Goal: Information Seeking & Learning: Find specific fact

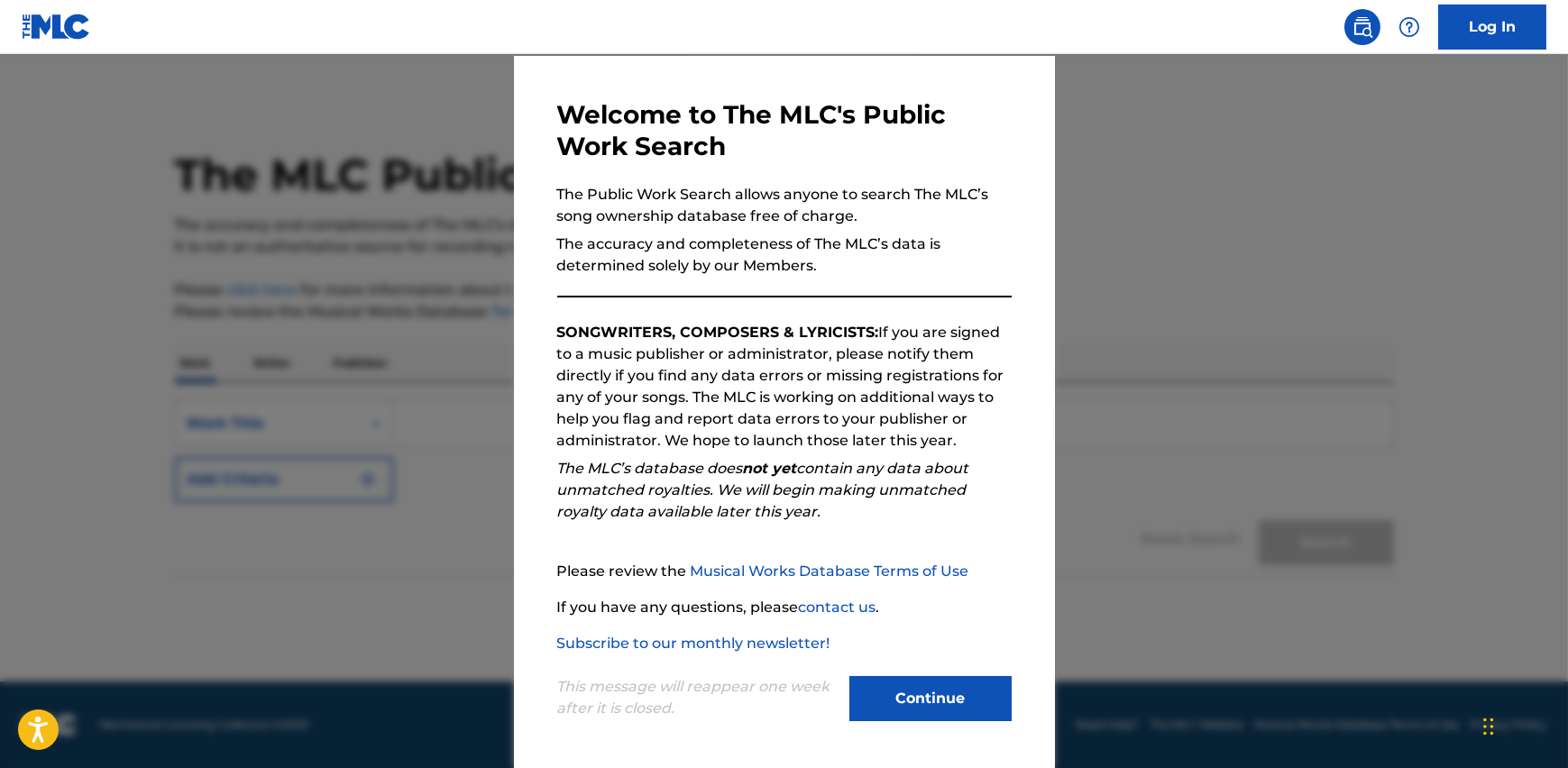
click at [922, 699] on button "Continue" at bounding box center [930, 699] width 162 height 45
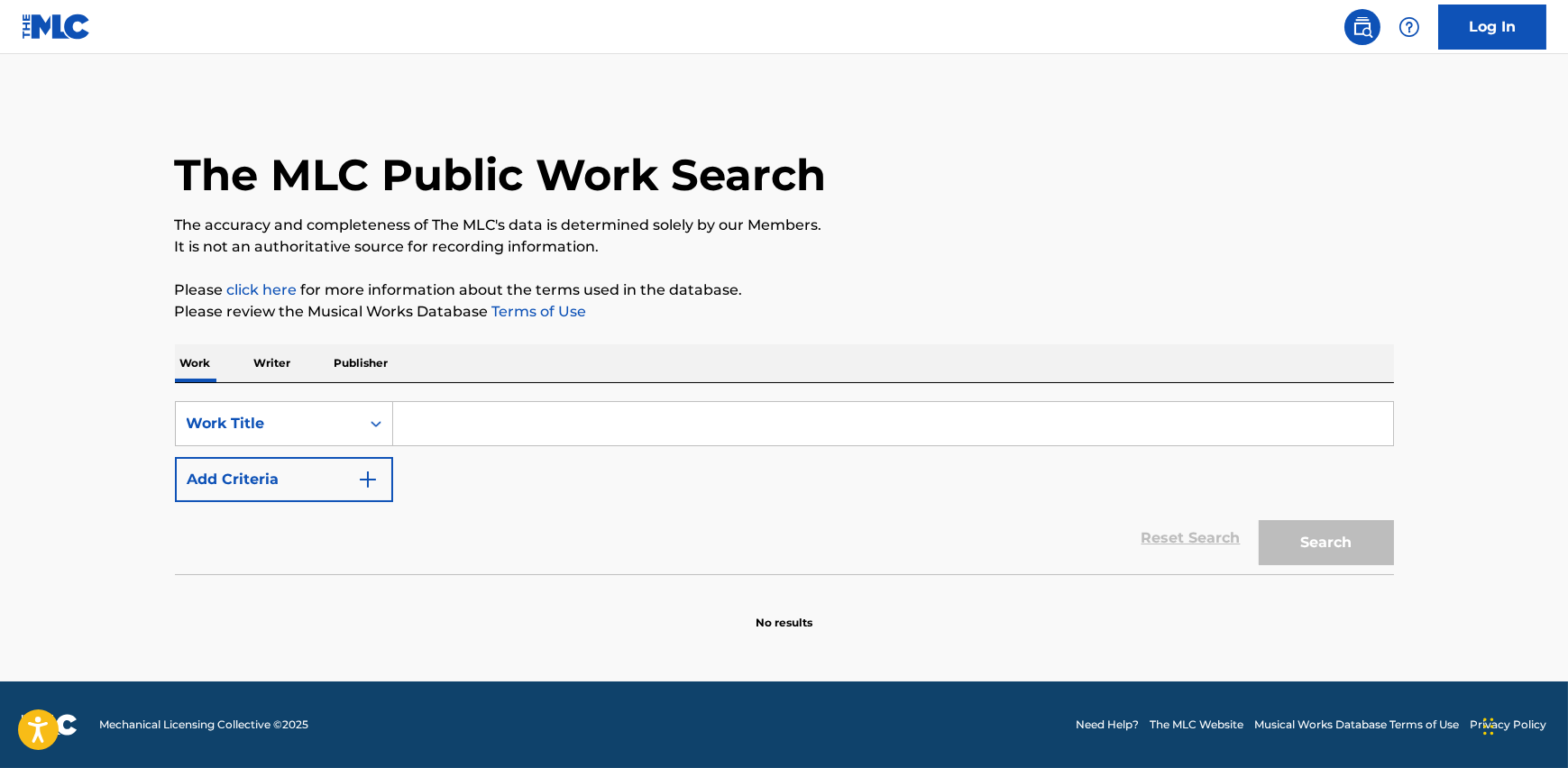
click at [454, 402] on input "Search Form" at bounding box center [893, 423] width 1000 height 44
paste input "[PERSON_NAME]"
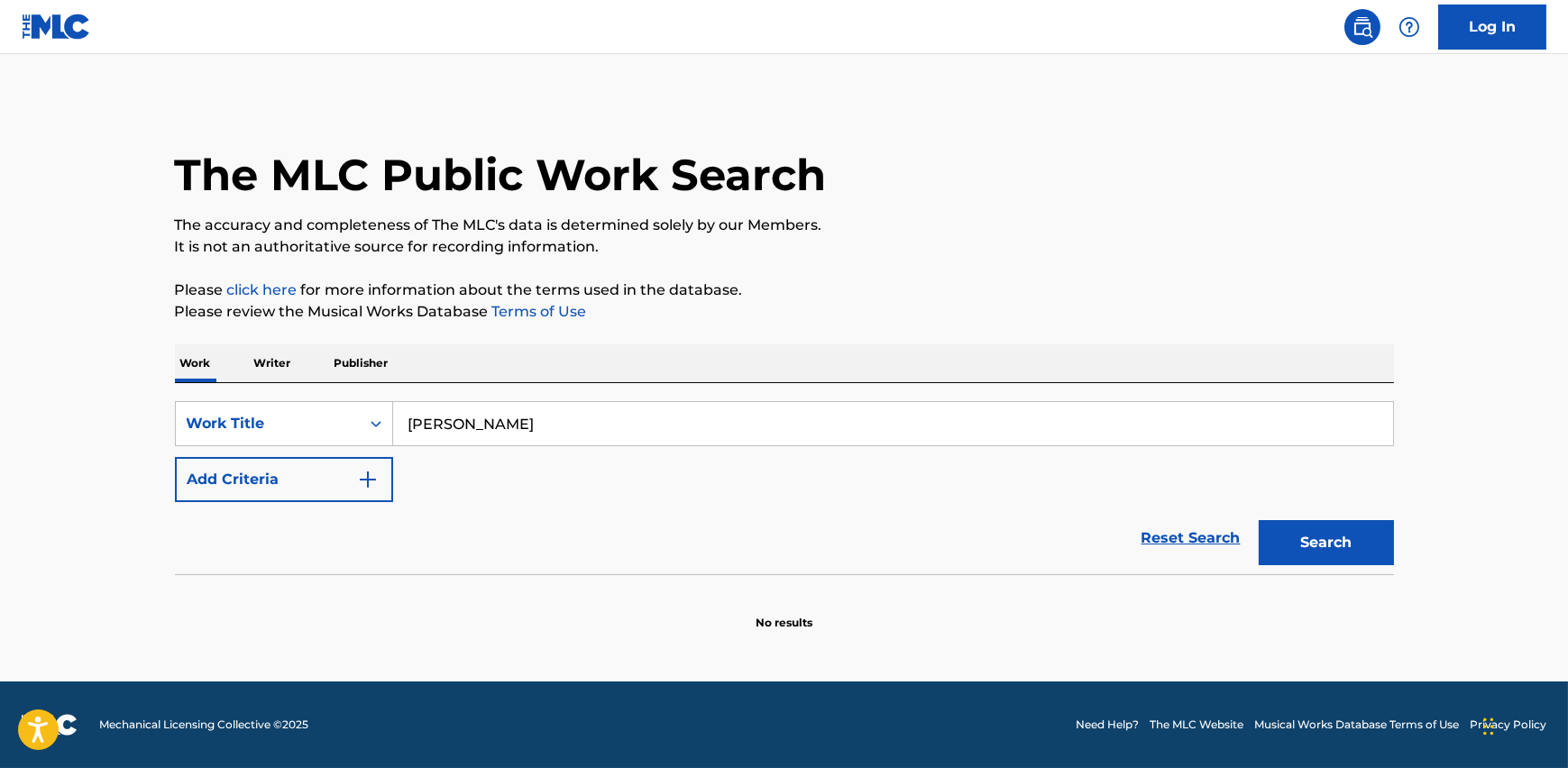
drag, startPoint x: 433, startPoint y: 424, endPoint x: 59, endPoint y: 442, distance: 374.4
click at [59, 442] on main "The MLC Public Work Search The accuracy and completeness of The MLC's data is d…" at bounding box center [784, 368] width 1568 height 628
drag, startPoint x: 503, startPoint y: 421, endPoint x: 459, endPoint y: 421, distance: 44.0
click at [459, 421] on input "[PERSON_NAME]" at bounding box center [893, 423] width 1000 height 44
type input "[PERSON_NAME]"
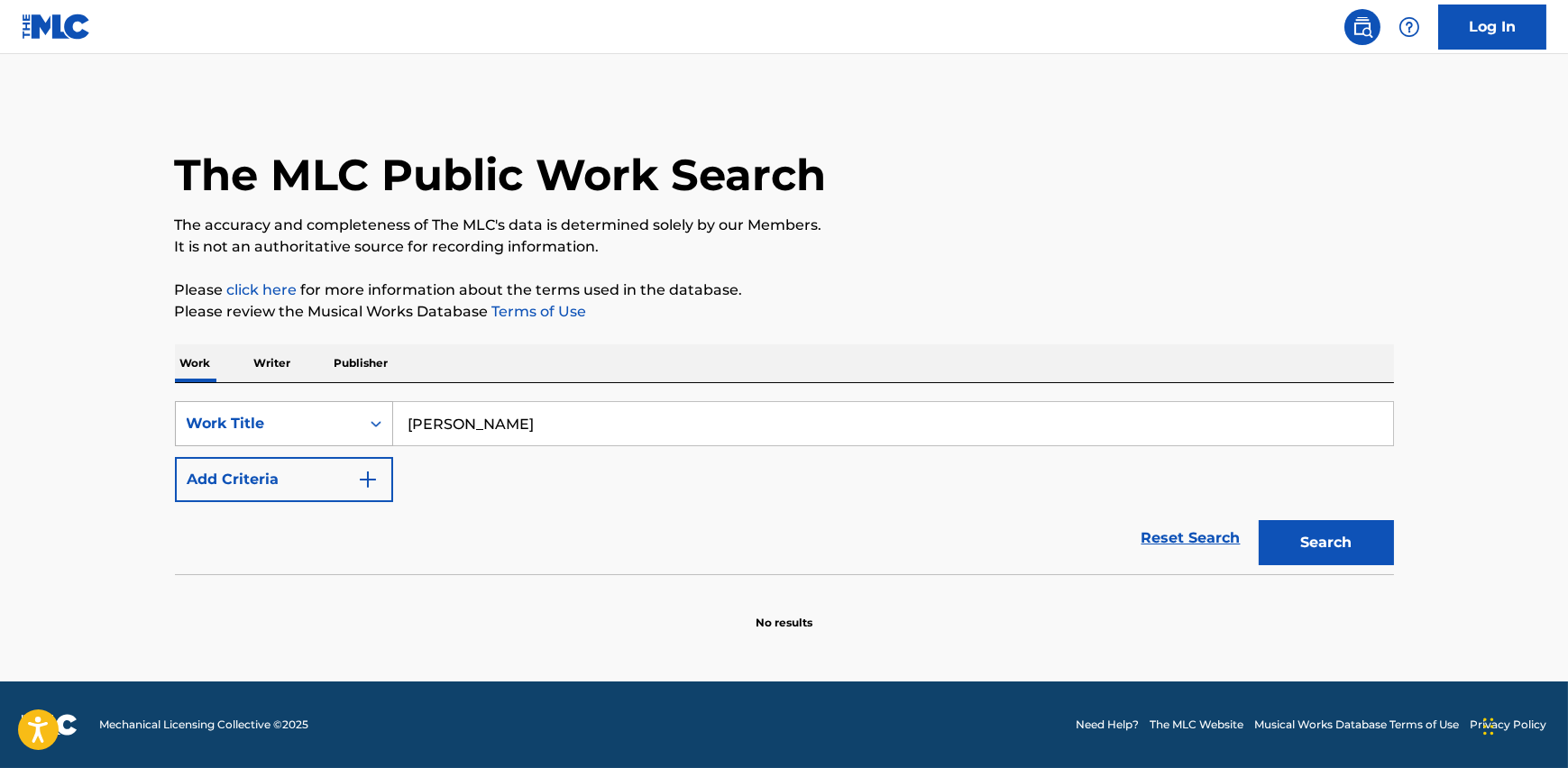
drag, startPoint x: 527, startPoint y: 421, endPoint x: 354, endPoint y: 413, distance: 173.2
click at [354, 413] on div "SearchWithCriteria8258a112-0647-454c-afd1-f1f835eed3e3 Work Title [PERSON_NAME]" at bounding box center [784, 423] width 1219 height 45
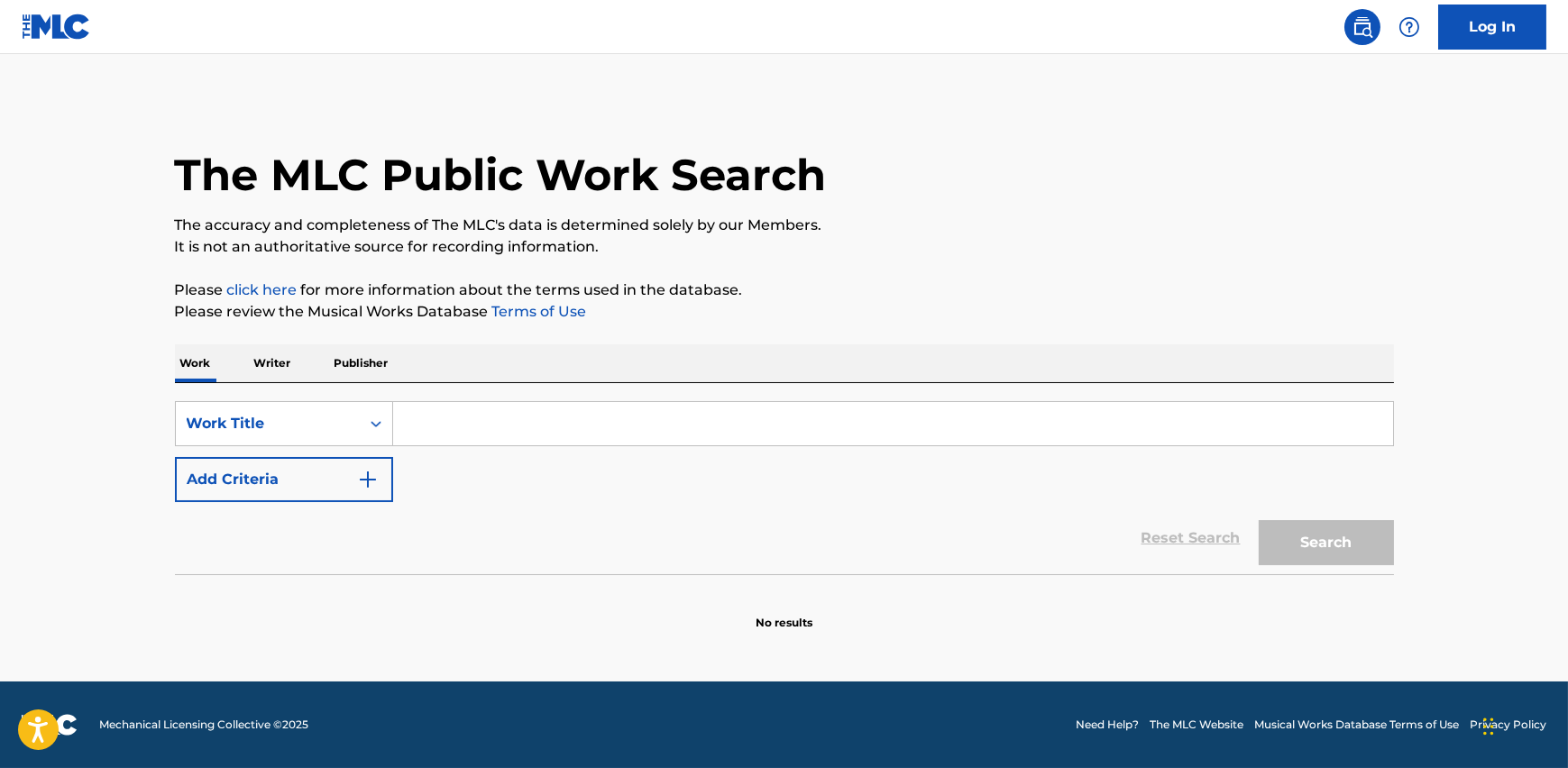
click at [333, 487] on button "Add Criteria" at bounding box center [284, 480] width 219 height 45
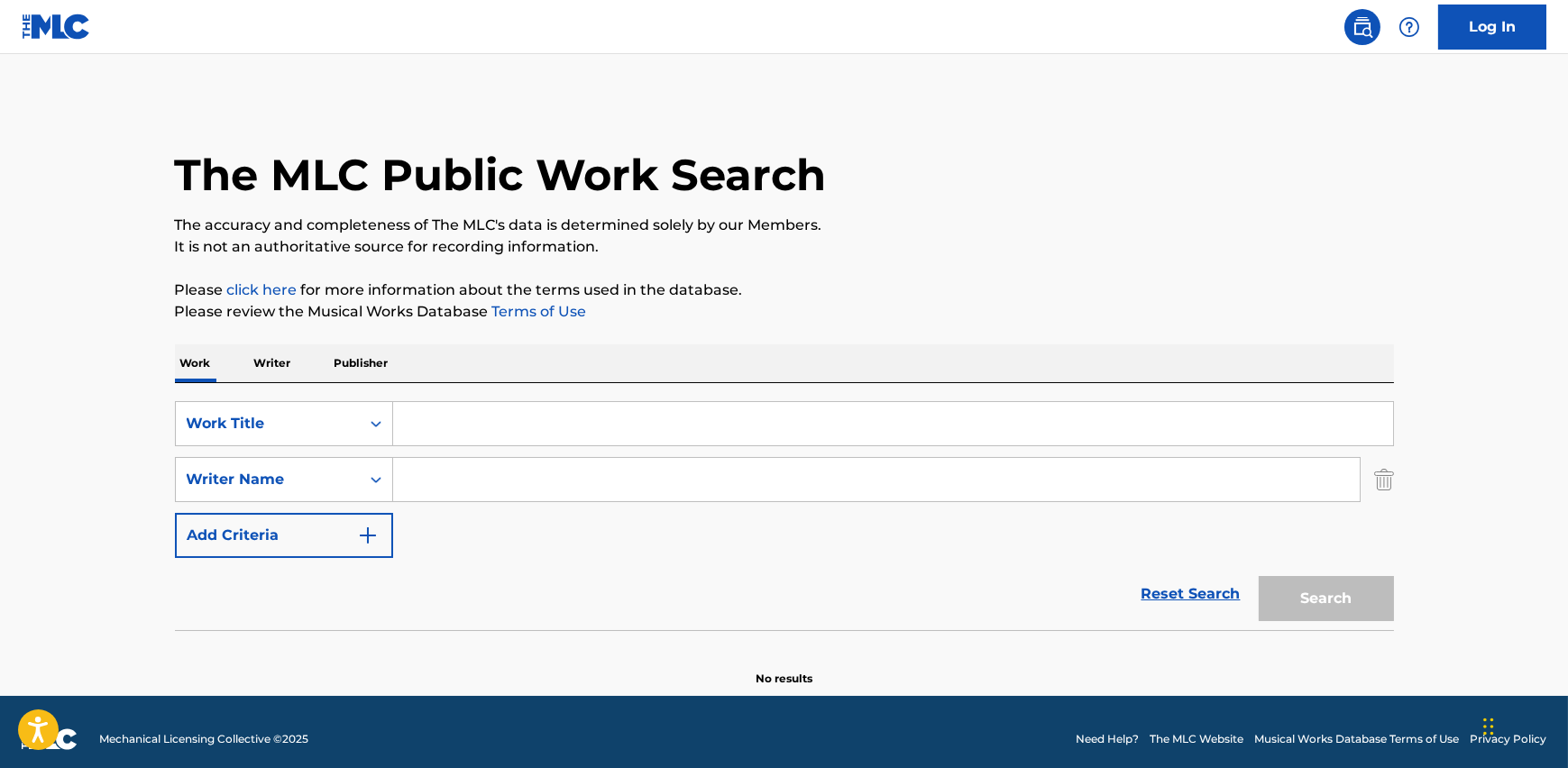
click at [431, 483] on input "Search Form" at bounding box center [876, 480] width 967 height 44
paste input "[PERSON_NAME]"
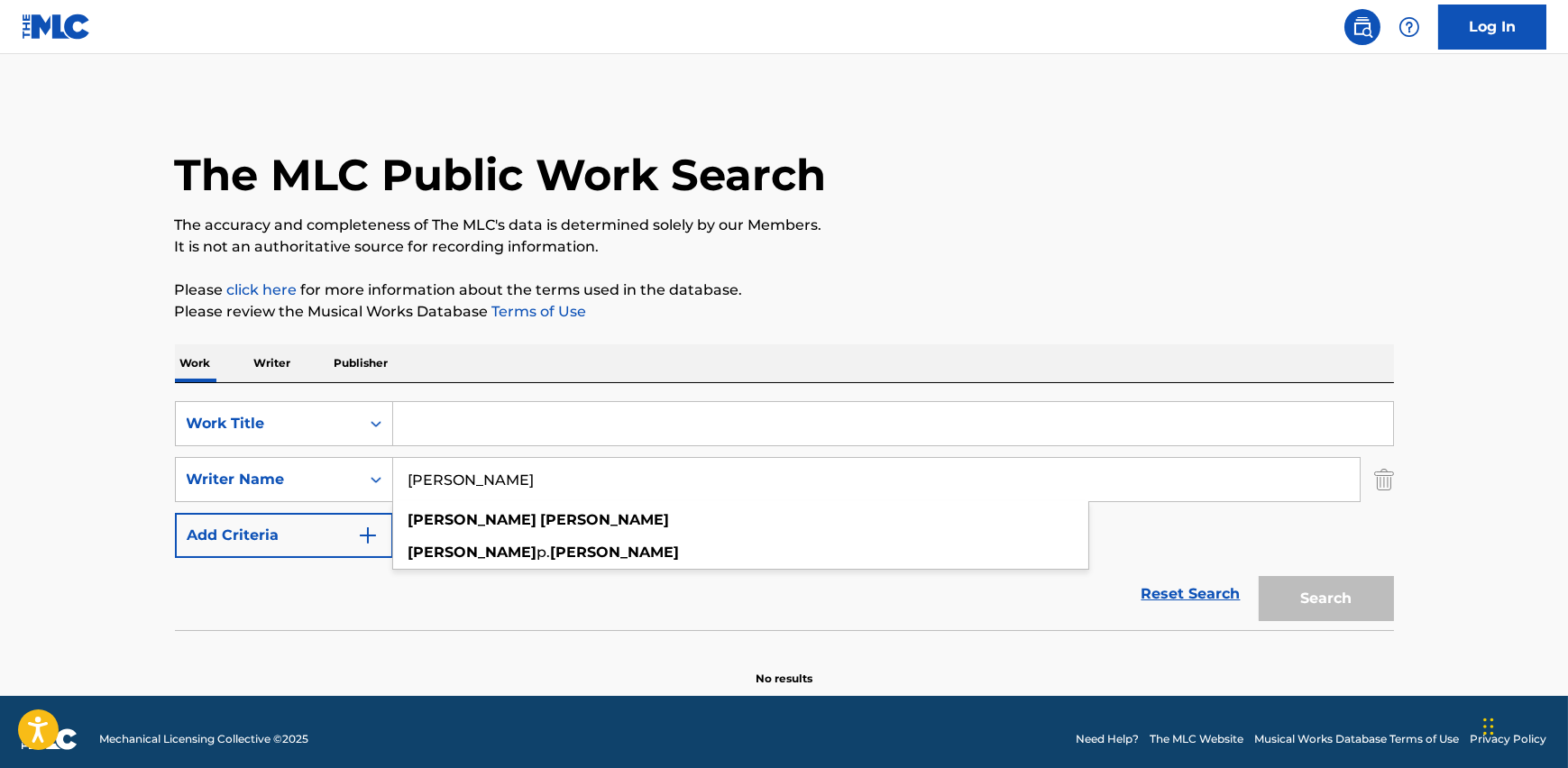
type input "[PERSON_NAME]"
click at [459, 429] on input "Search Form" at bounding box center [893, 423] width 1000 height 44
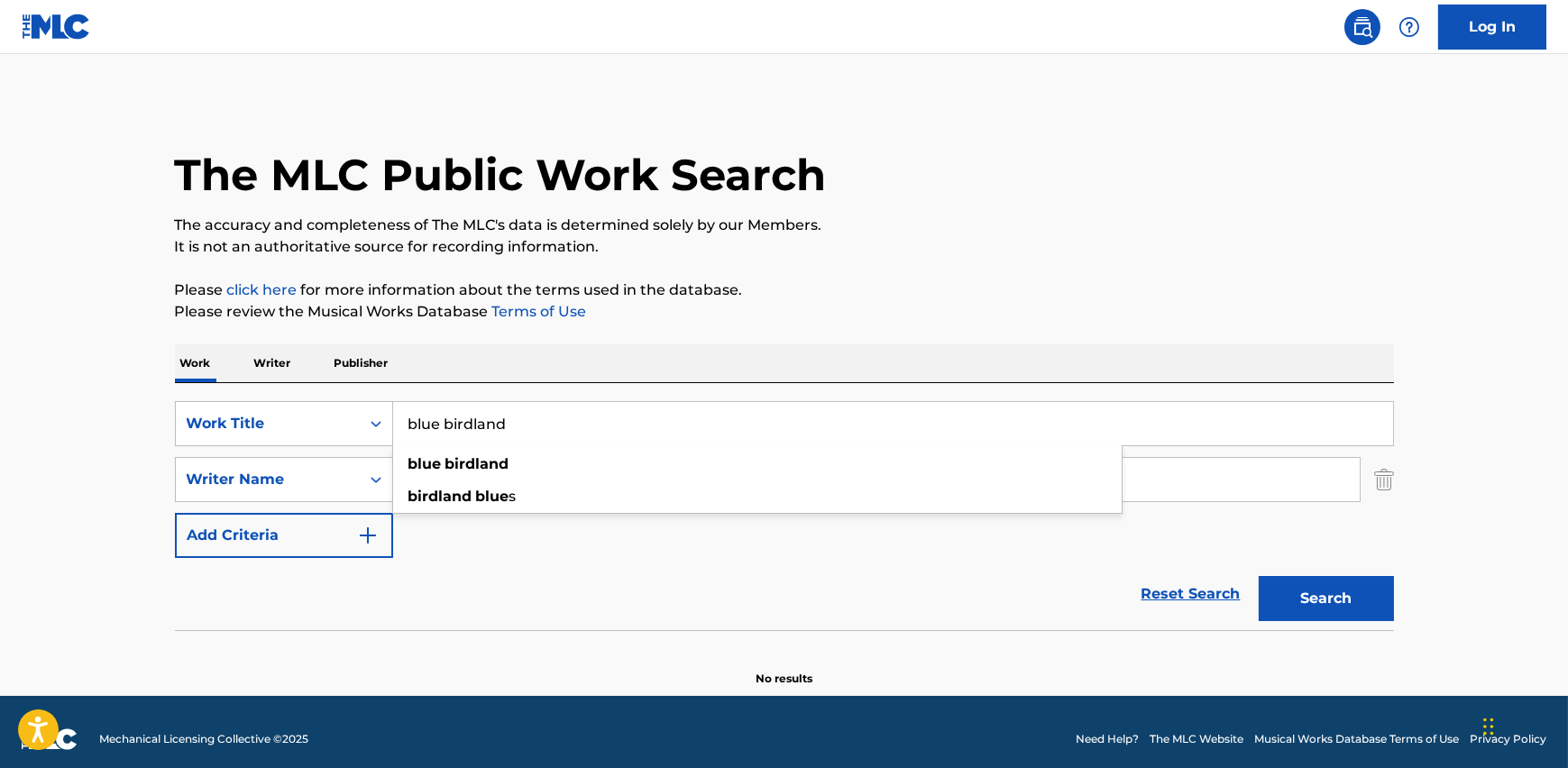
type input "blue birdland"
click at [1259, 576] on button "Search" at bounding box center [1326, 598] width 135 height 45
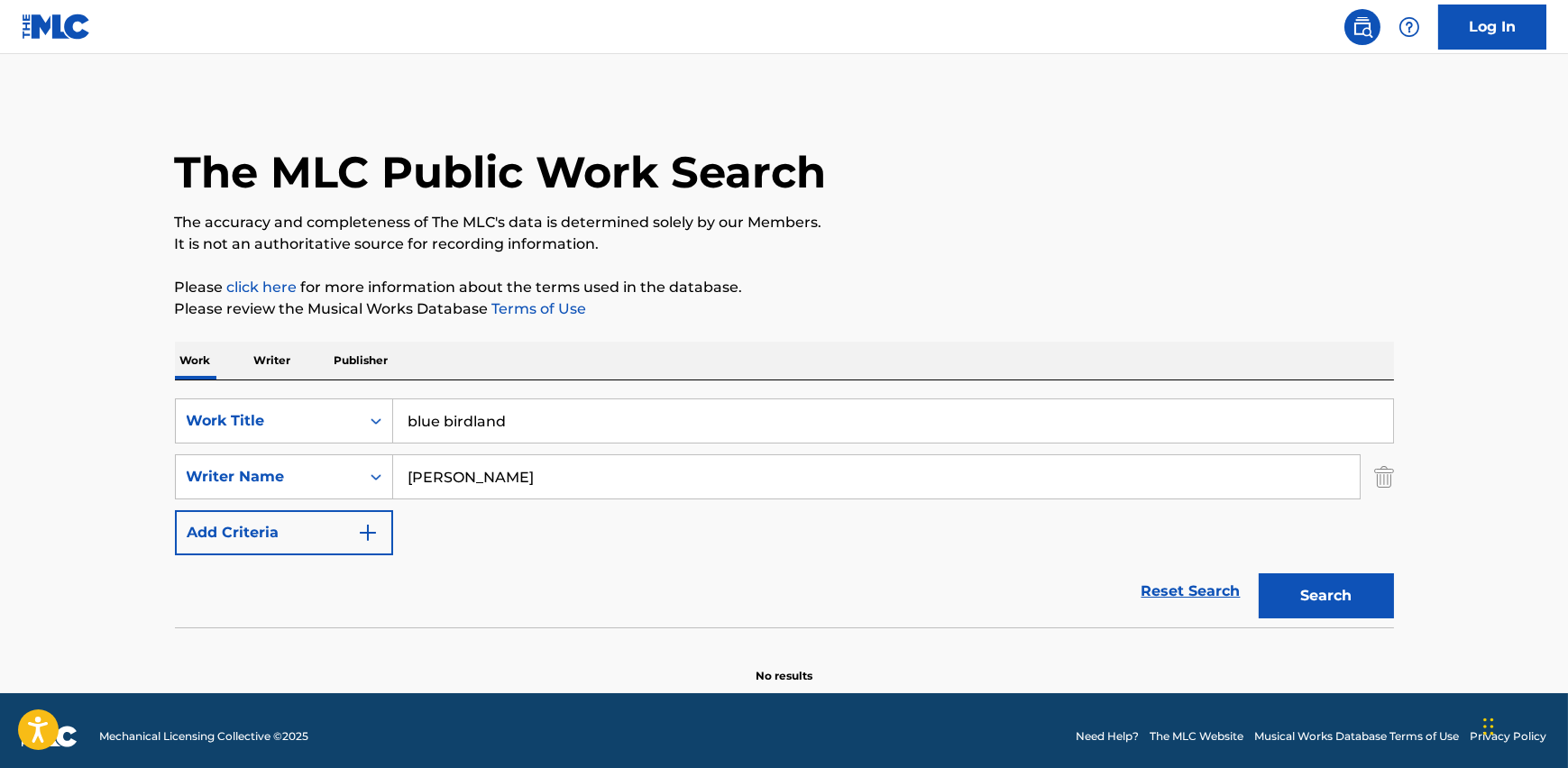
scroll to position [14, 0]
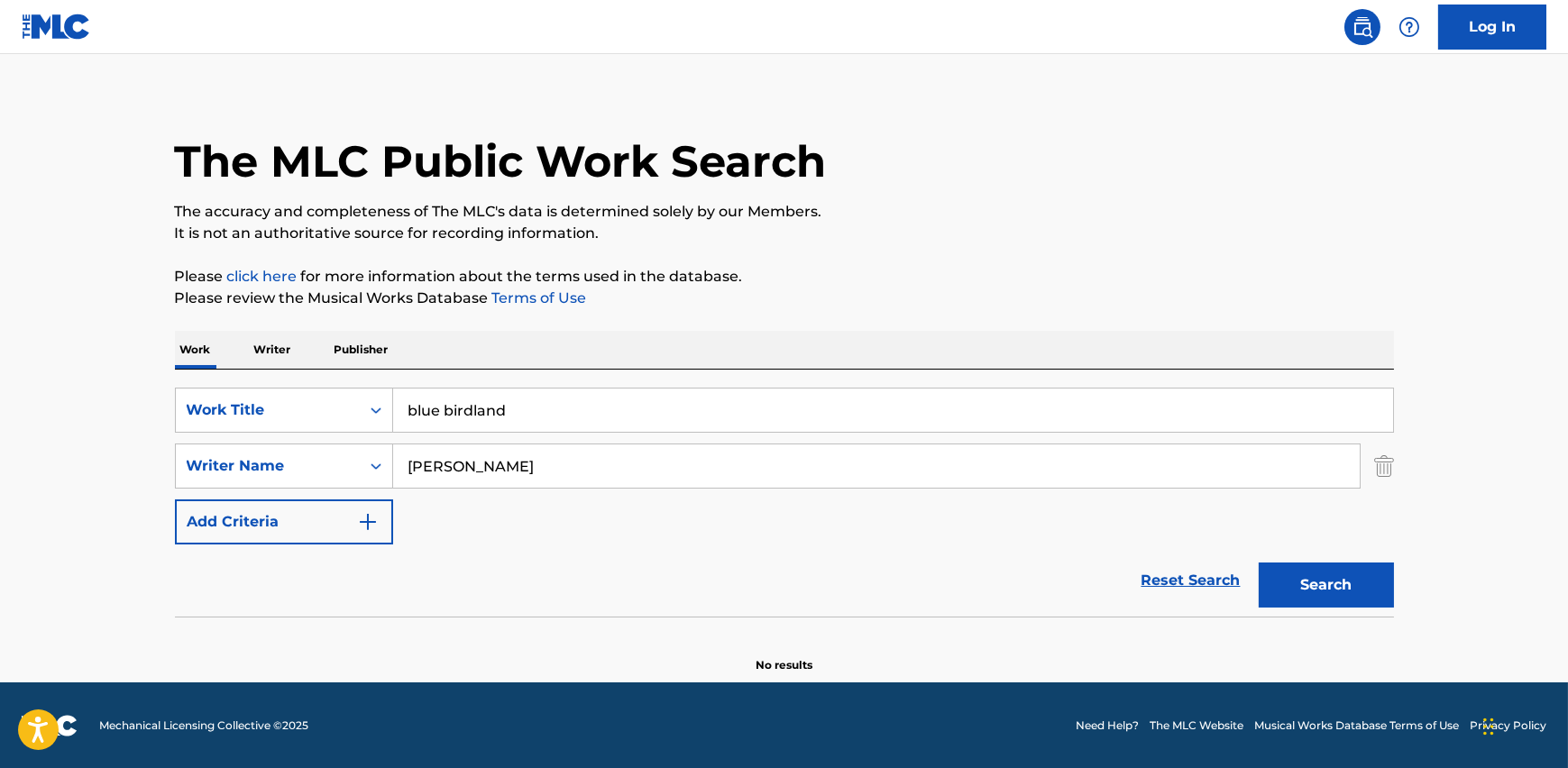
click at [1317, 595] on button "Search" at bounding box center [1326, 585] width 135 height 45
click at [471, 460] on input "[PERSON_NAME]" at bounding box center [876, 466] width 967 height 44
type input "[PERSON_NAME]"
click at [1351, 590] on button "Search" at bounding box center [1326, 585] width 135 height 45
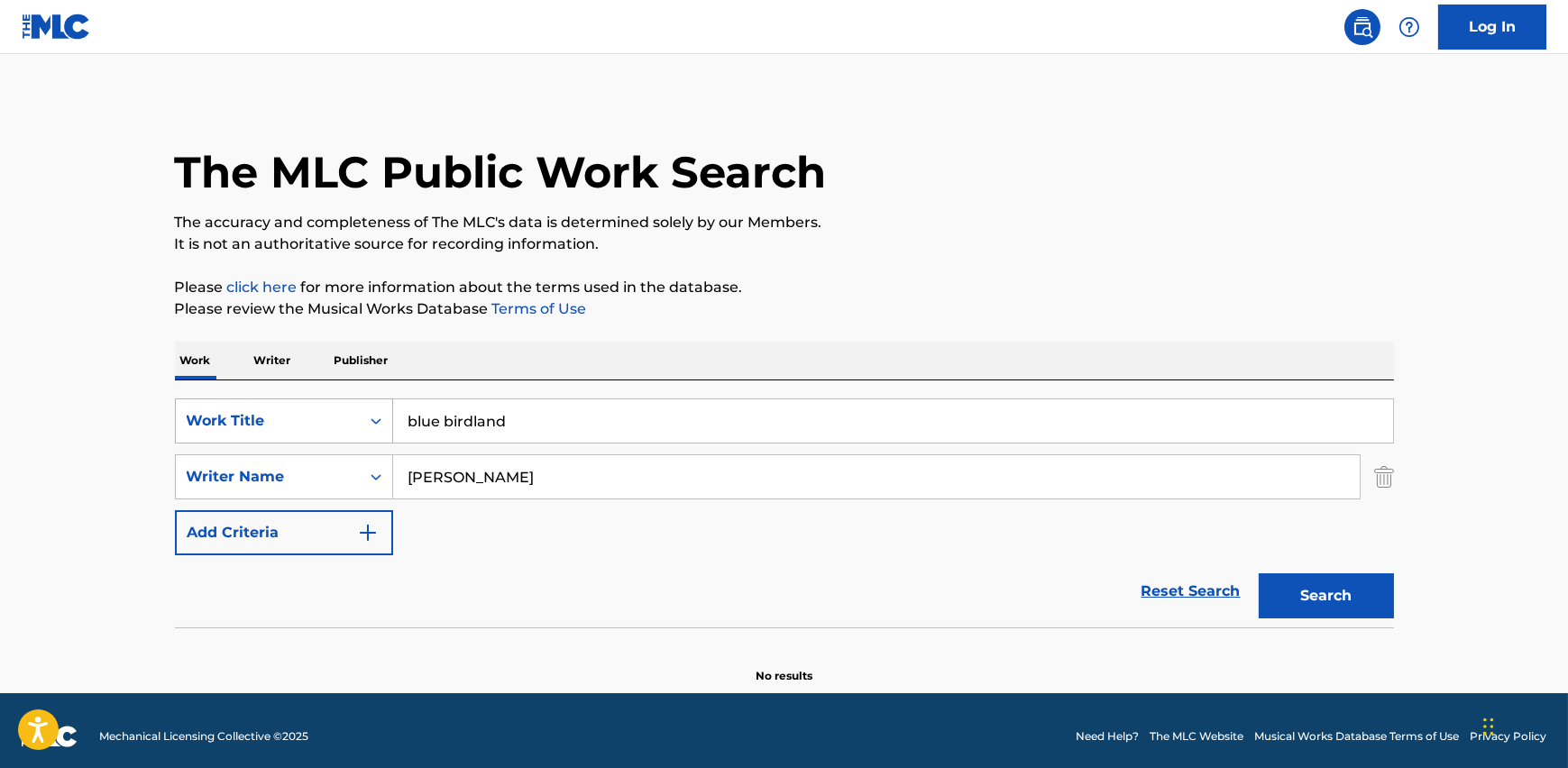
scroll to position [0, 0]
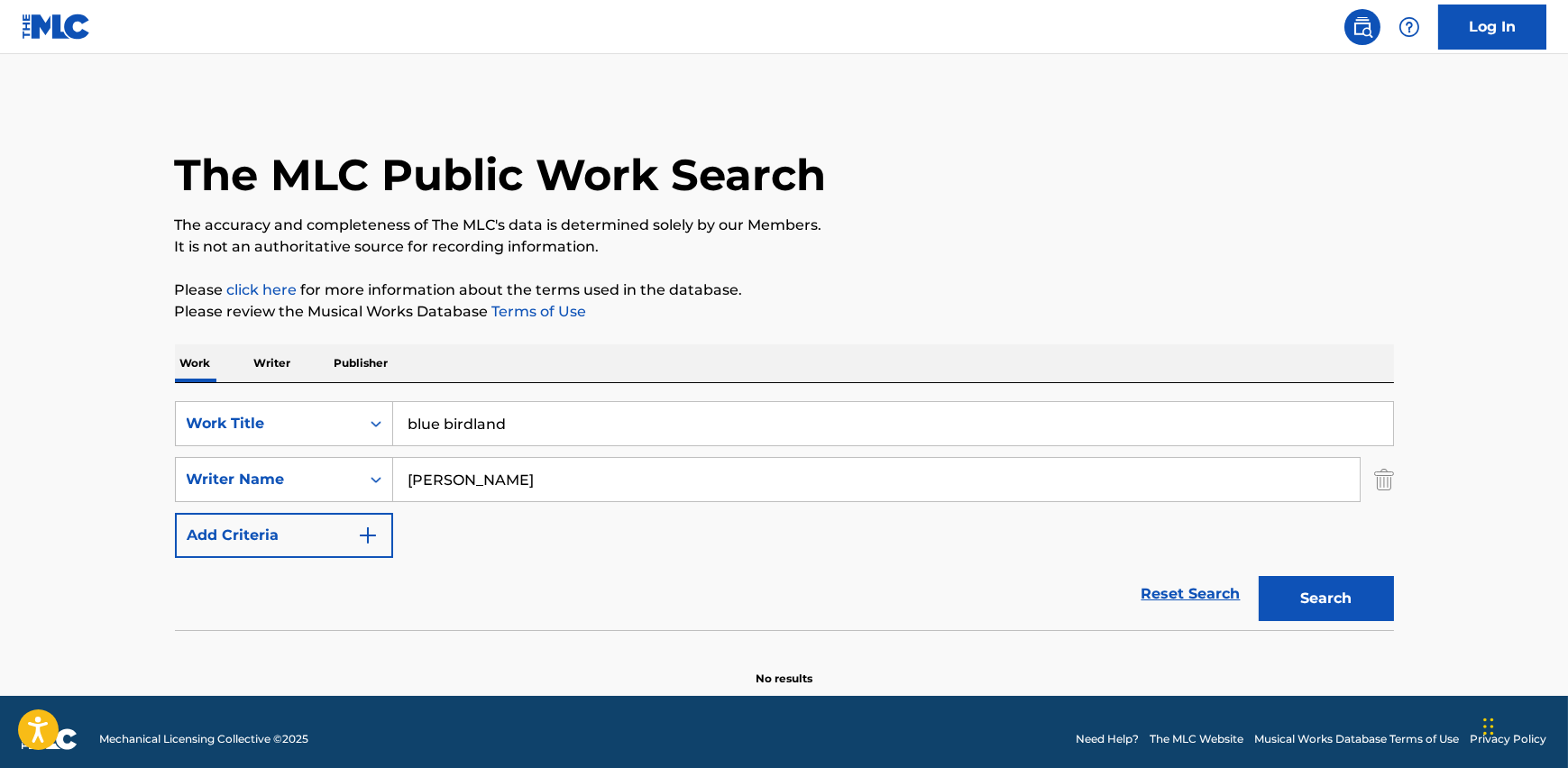
drag, startPoint x: 511, startPoint y: 485, endPoint x: 81, endPoint y: 503, distance: 430.4
click at [84, 499] on main "The MLC Public Work Search The accuracy and completeness of The MLC's data is d…" at bounding box center [784, 374] width 1568 height 642
click at [1352, 597] on button "Search" at bounding box center [1326, 598] width 135 height 45
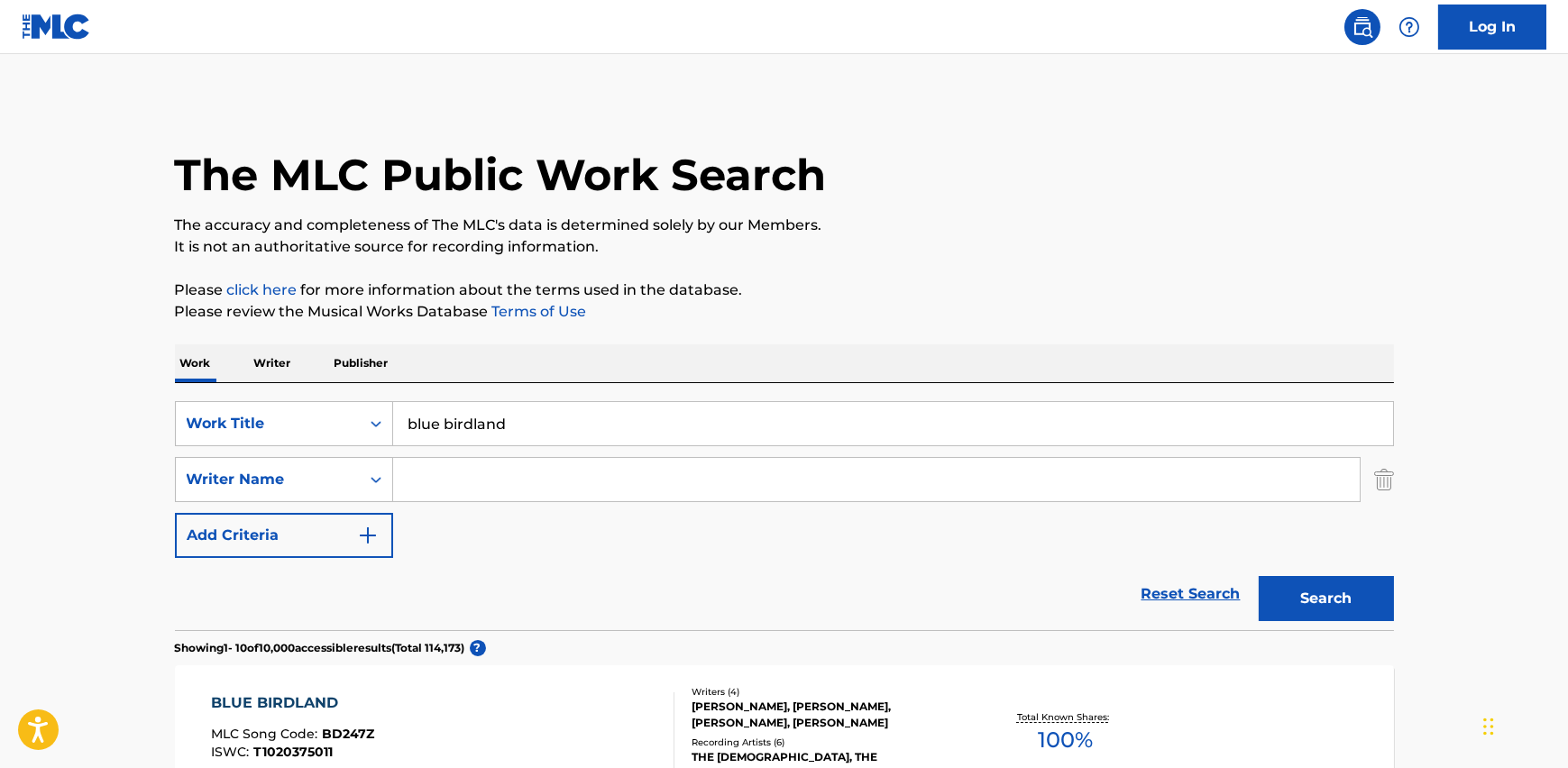
click at [523, 471] on input "Search Form" at bounding box center [876, 480] width 967 height 44
paste input "[PERSON_NAME]"
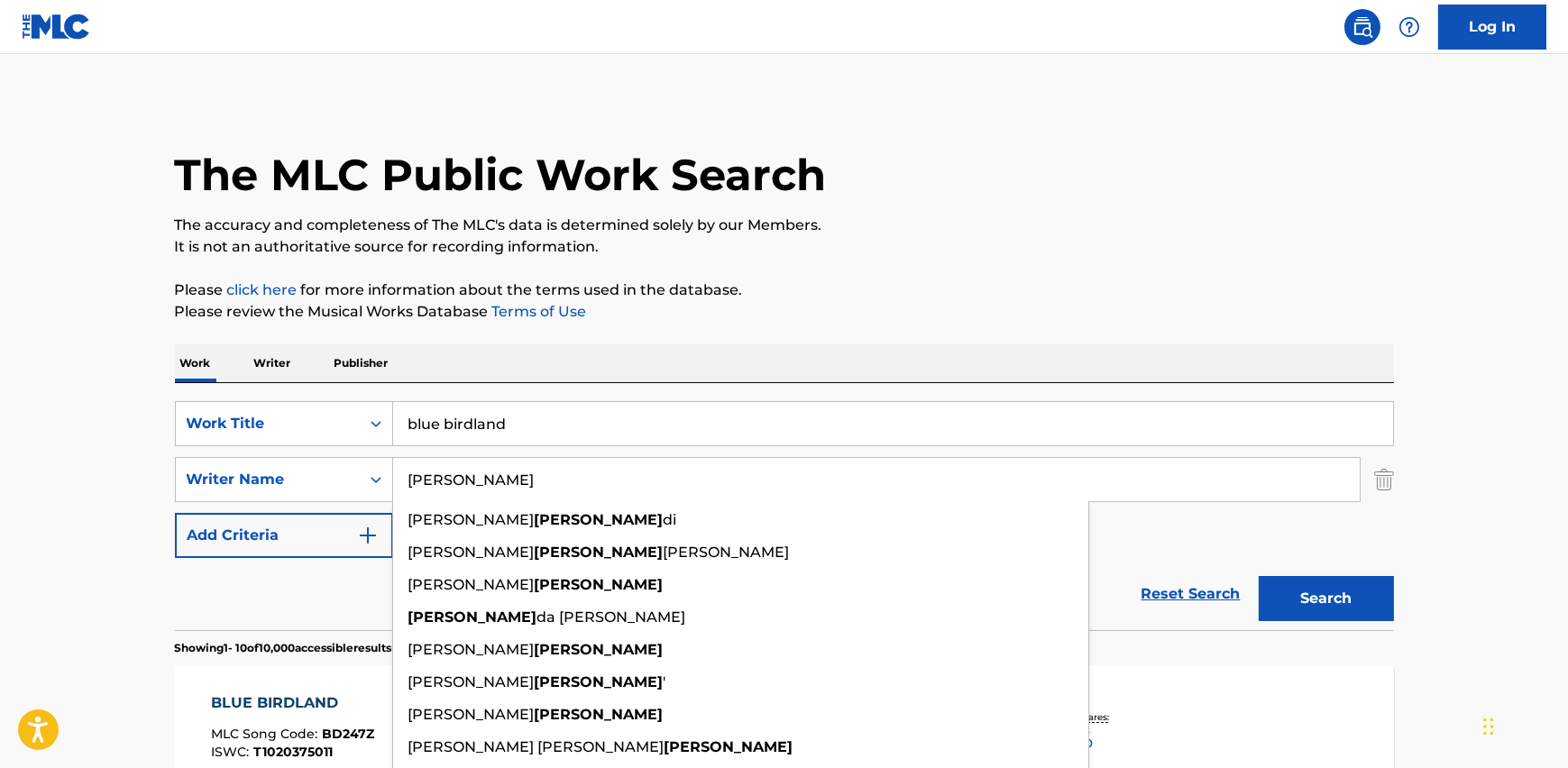
click at [1299, 587] on button "Search" at bounding box center [1326, 598] width 135 height 45
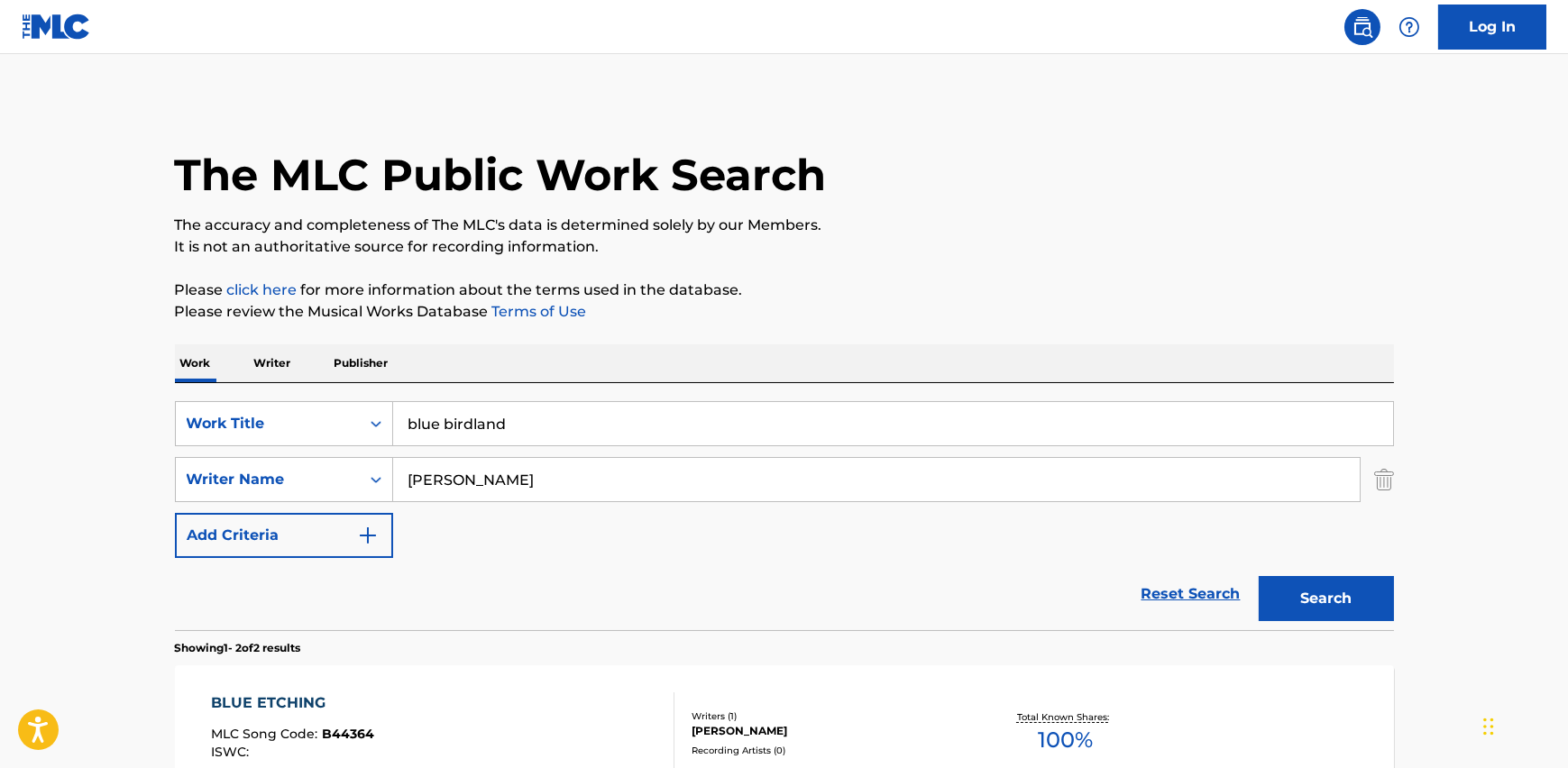
click at [420, 469] on input "[PERSON_NAME]" at bounding box center [876, 480] width 967 height 44
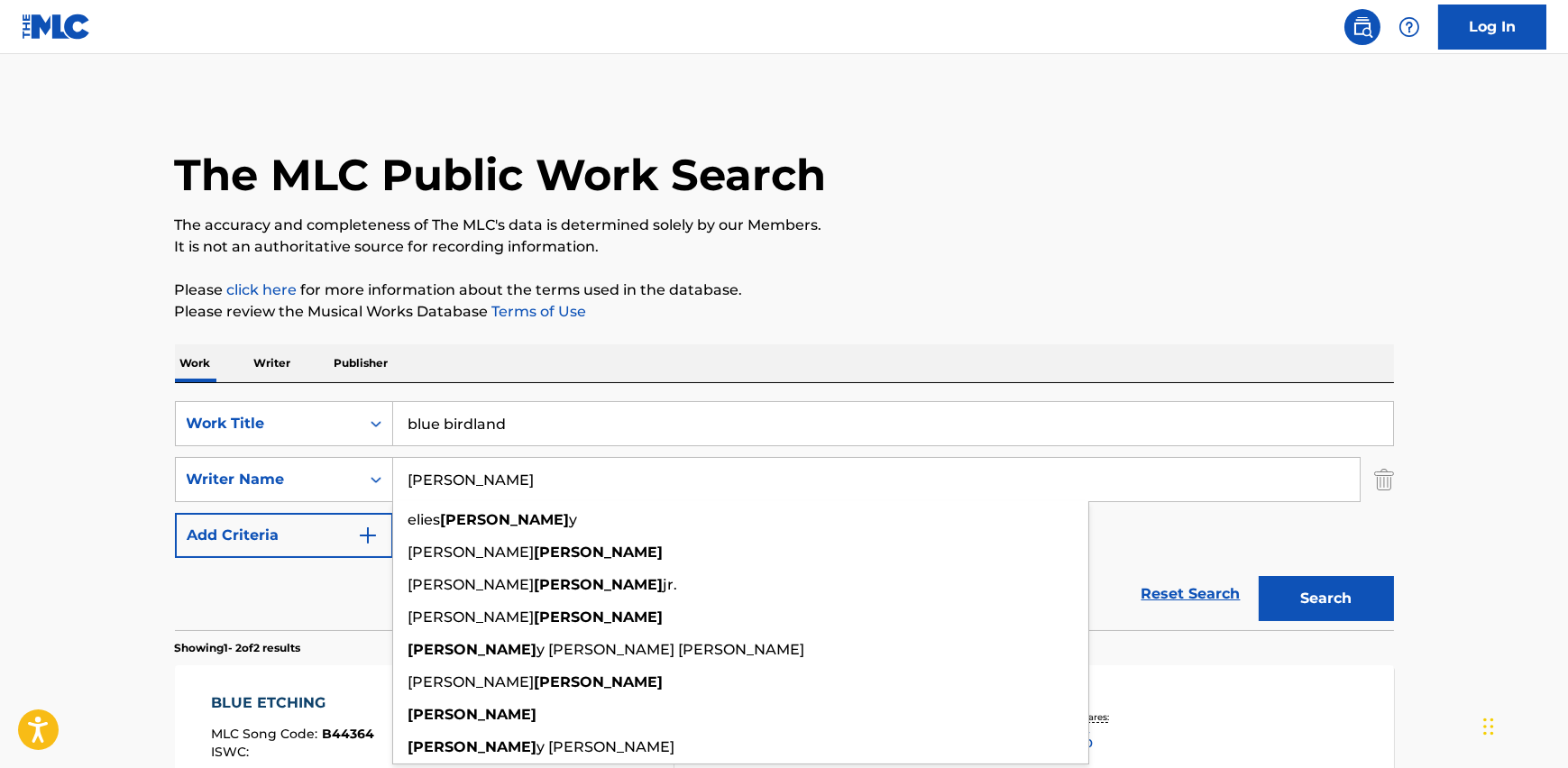
type input "[PERSON_NAME]"
click at [1259, 576] on button "Search" at bounding box center [1326, 598] width 135 height 45
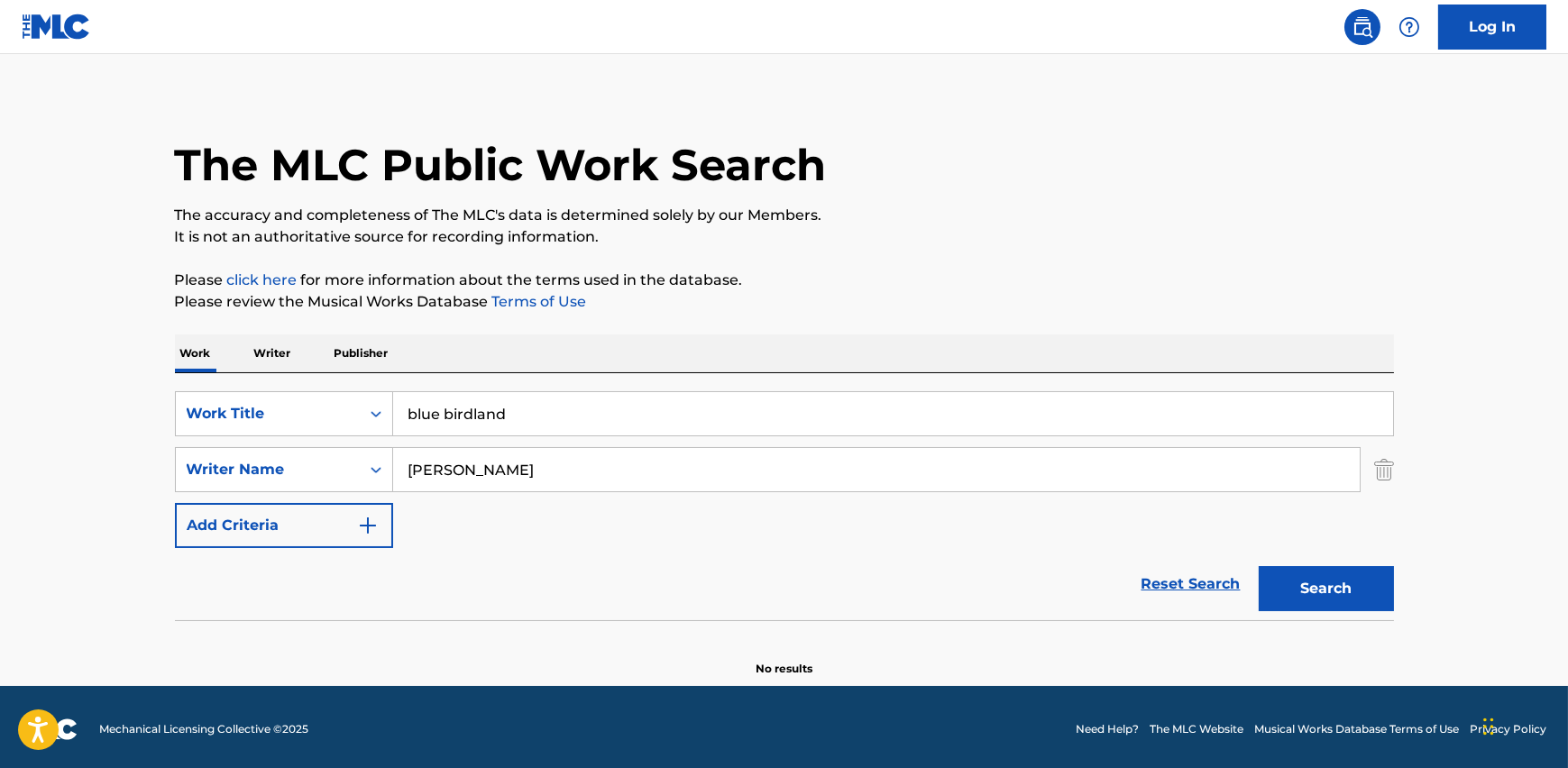
scroll to position [14, 0]
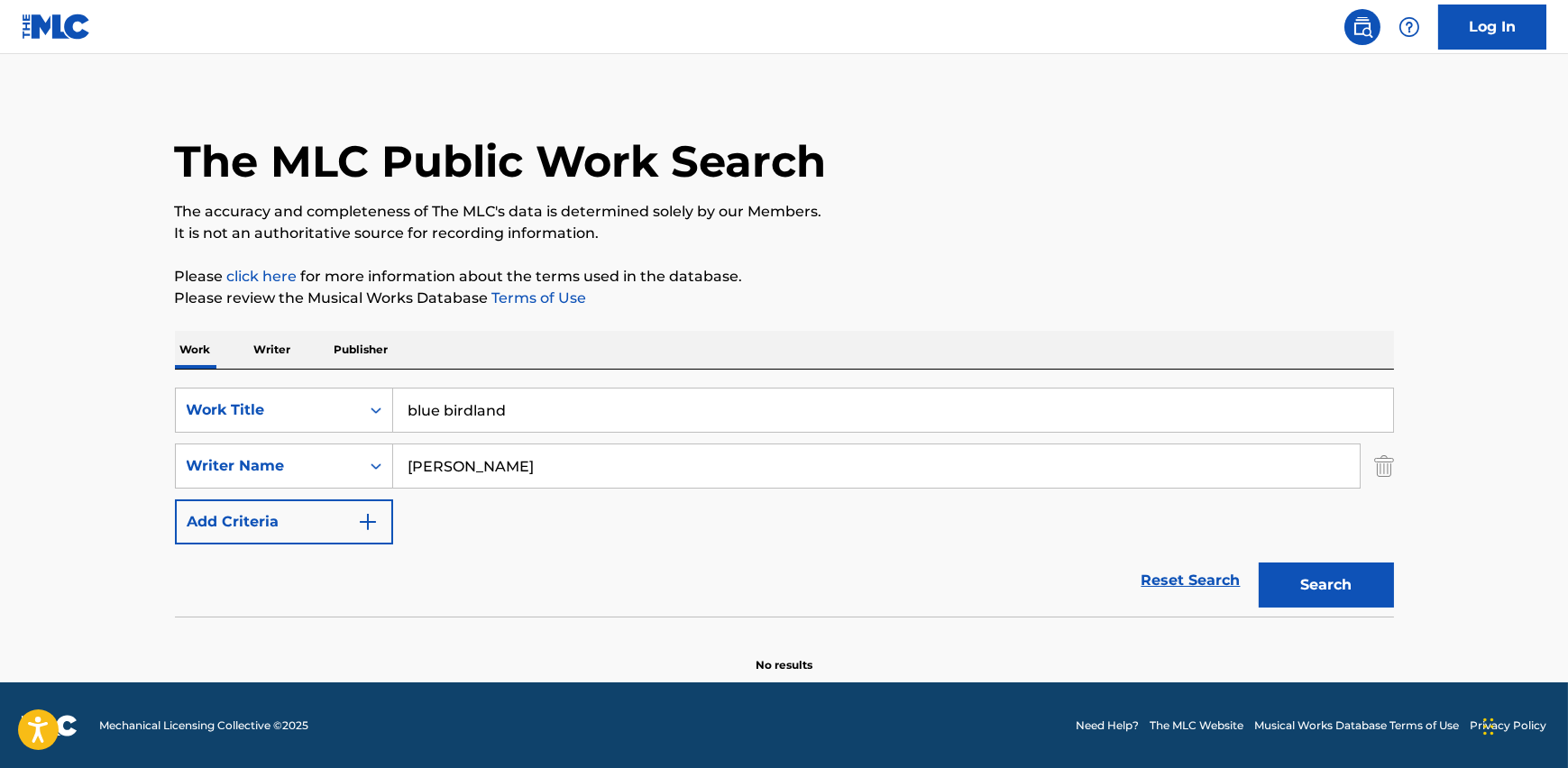
click at [1313, 596] on button "Search" at bounding box center [1326, 585] width 135 height 45
drag, startPoint x: 474, startPoint y: 406, endPoint x: 531, endPoint y: 385, distance: 60.7
click at [474, 406] on input "blue birdland" at bounding box center [893, 410] width 1000 height 44
type input "blue bird land"
drag, startPoint x: 986, startPoint y: 582, endPoint x: 1035, endPoint y: 596, distance: 51.0
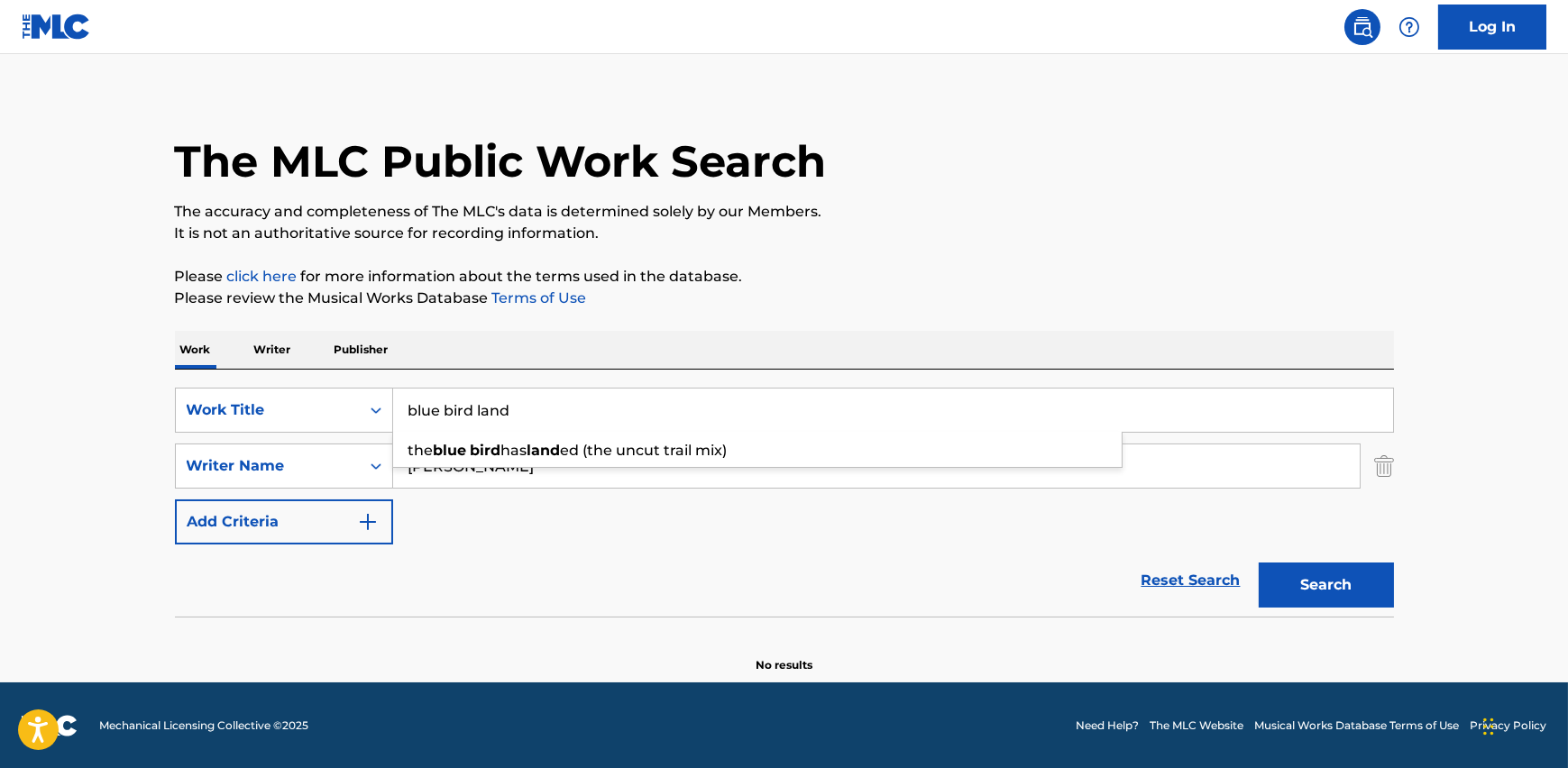
click at [985, 582] on div "Reset Search Search" at bounding box center [784, 581] width 1219 height 72
click at [1313, 571] on button "Search" at bounding box center [1326, 585] width 135 height 45
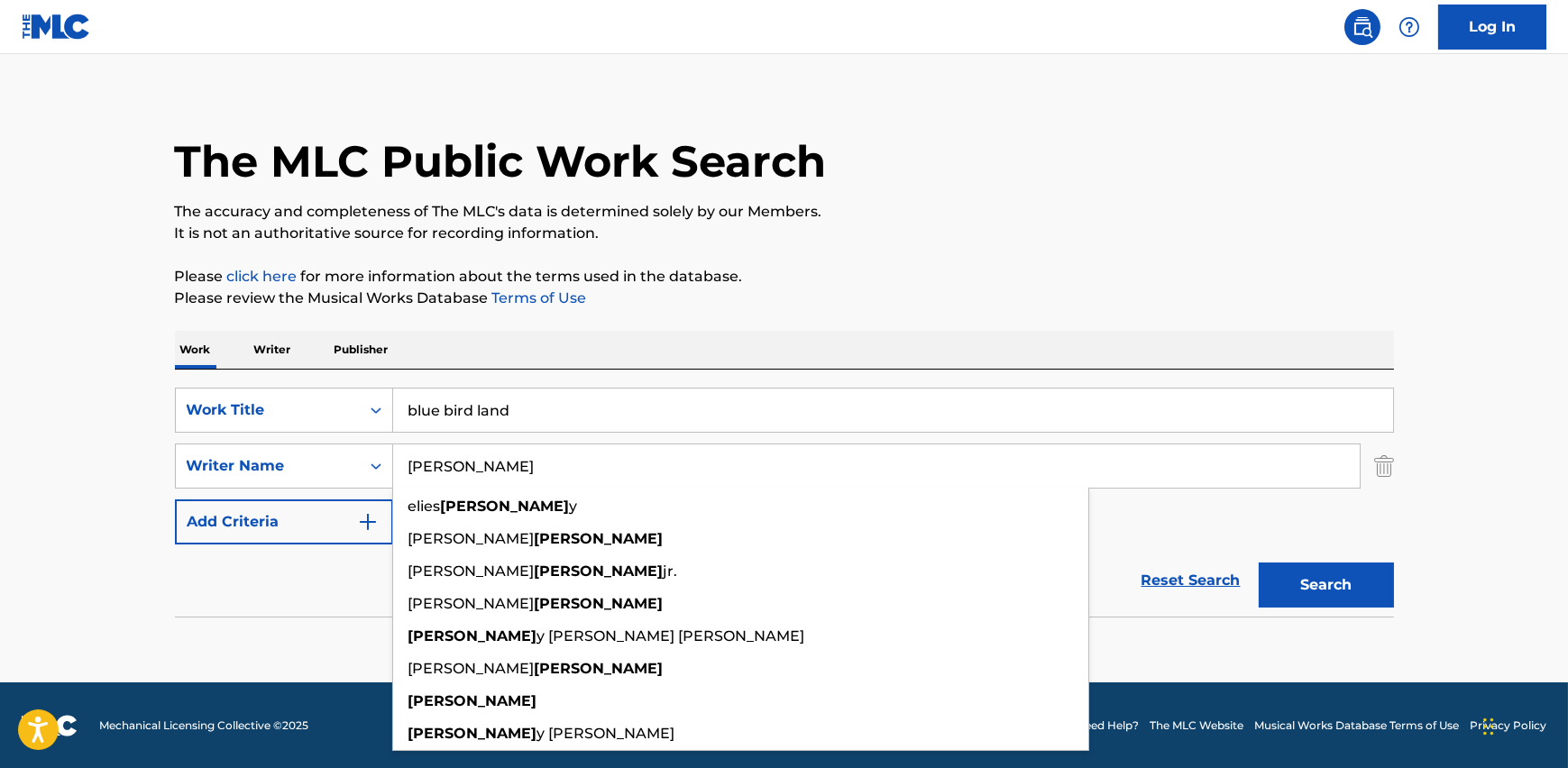
drag, startPoint x: 420, startPoint y: 466, endPoint x: 470, endPoint y: 471, distance: 50.2
click at [469, 471] on input "[PERSON_NAME]" at bounding box center [876, 466] width 967 height 44
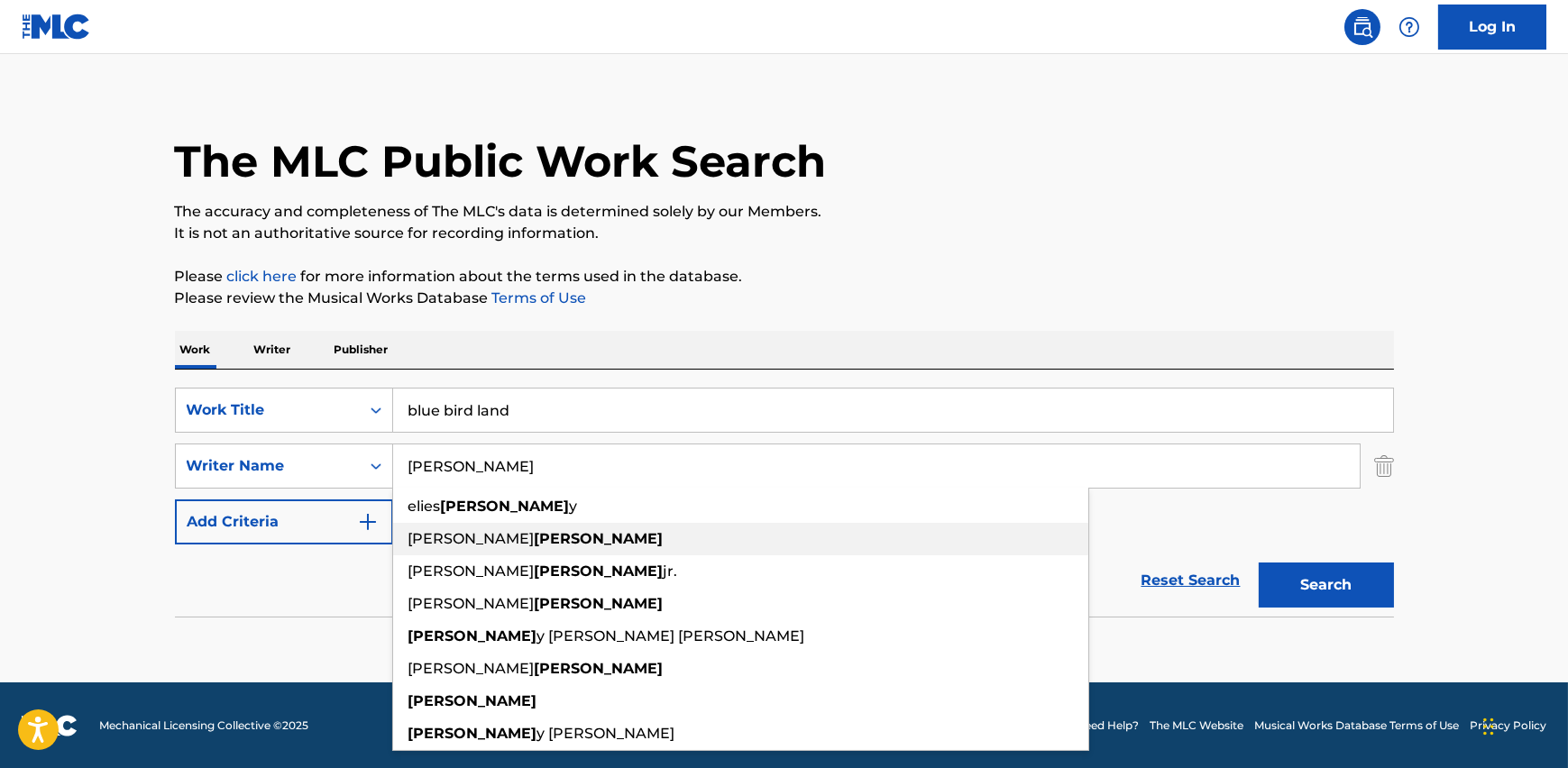
type input "[PERSON_NAME]"
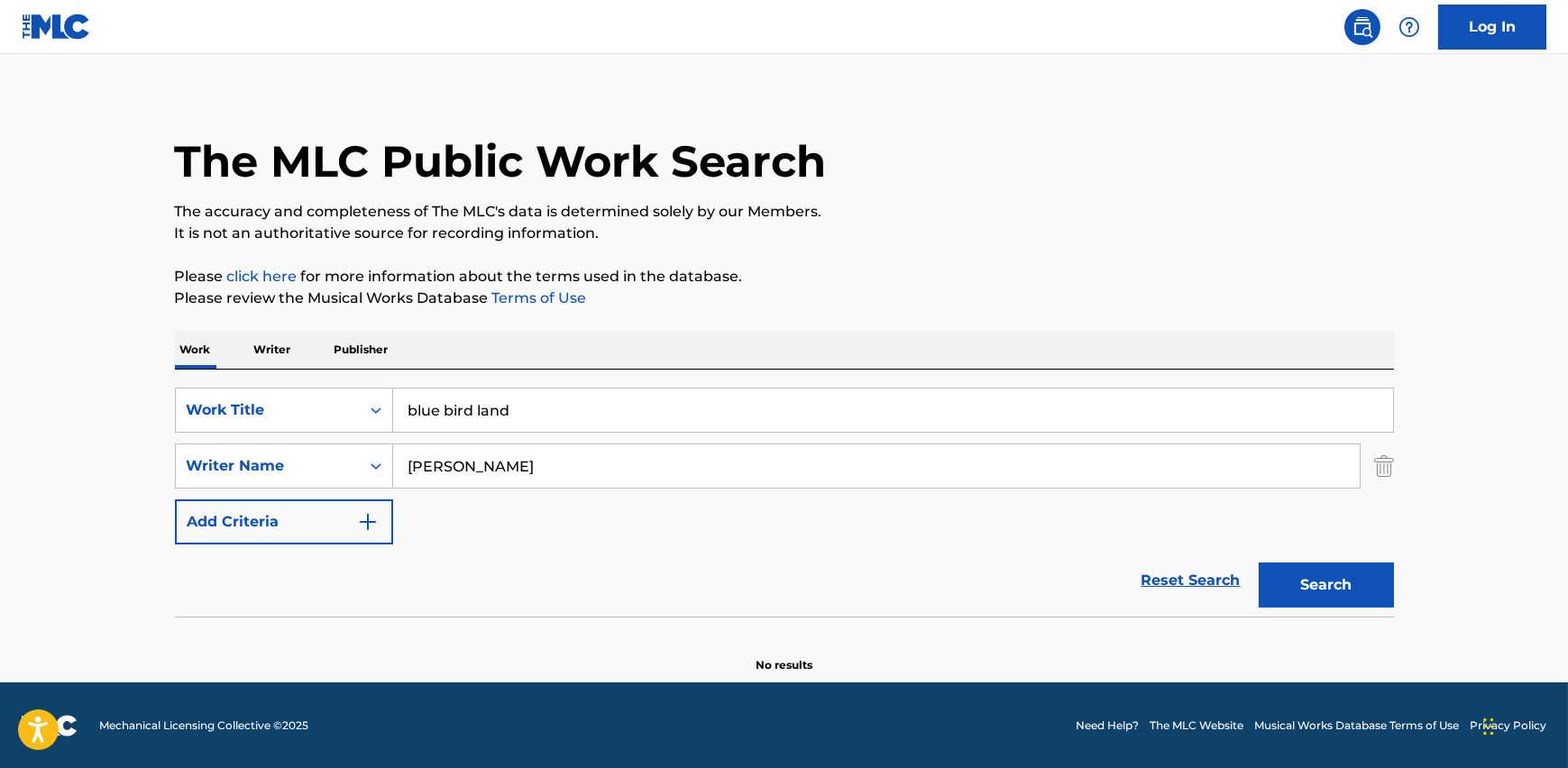
click at [1347, 571] on button "Search" at bounding box center [1326, 585] width 135 height 45
drag, startPoint x: 512, startPoint y: 411, endPoint x: 359, endPoint y: 403, distance: 153.2
click at [359, 403] on div "SearchWithCriteria8258a112-0647-454c-afd1-f1f835eed3e3 Work Title blue bird lan…" at bounding box center [784, 410] width 1219 height 45
click at [500, 405] on input "blue bird land" at bounding box center [893, 410] width 1000 height 44
click at [445, 403] on input "blue bird land" at bounding box center [893, 410] width 1000 height 44
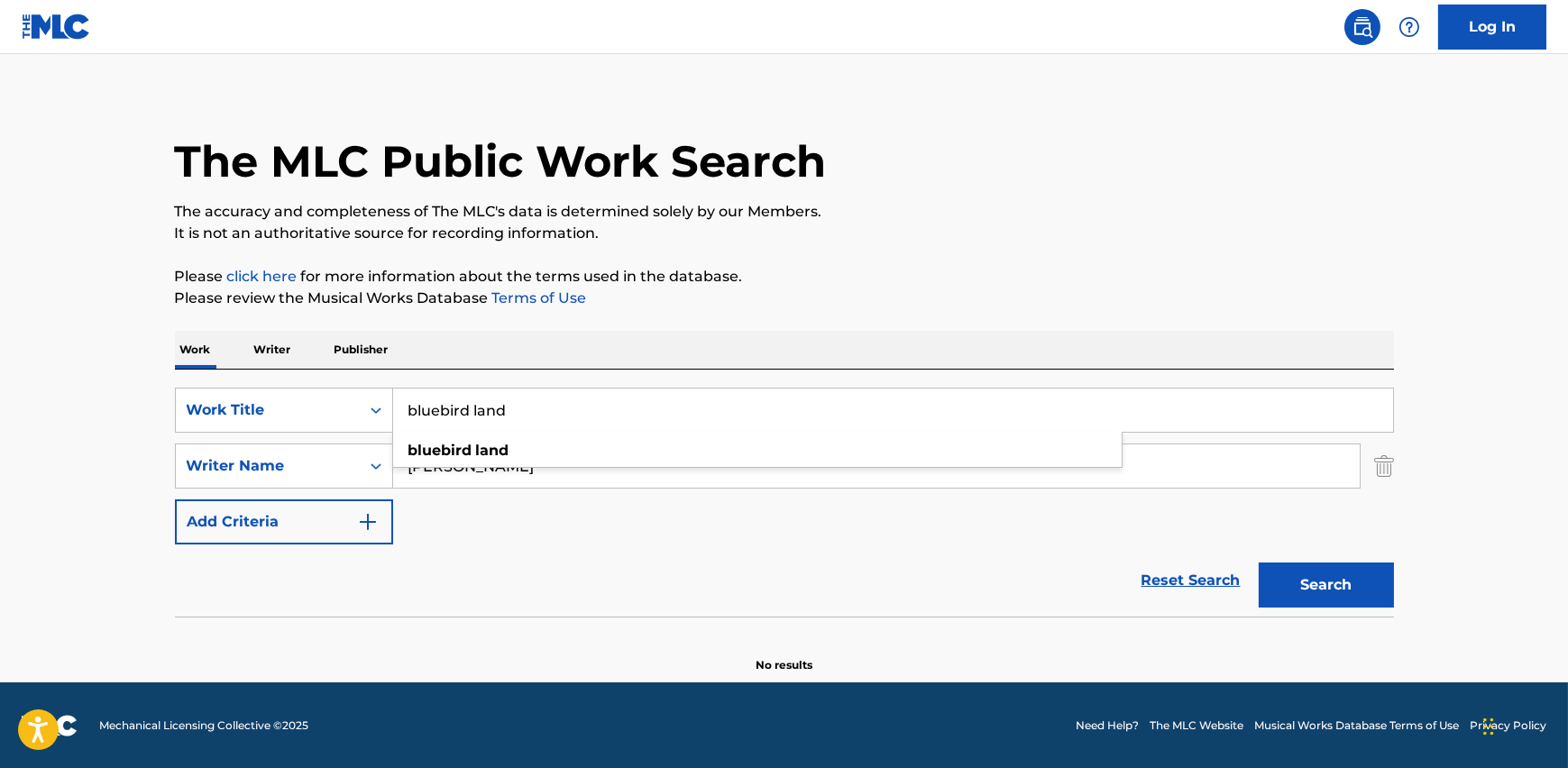
click at [463, 422] on input "bluebird land" at bounding box center [893, 410] width 1000 height 44
type input "bluebird land"
click at [468, 456] on strong "bluebird" at bounding box center [440, 450] width 64 height 17
click at [503, 464] on input "[PERSON_NAME]" at bounding box center [876, 466] width 967 height 44
drag, startPoint x: 417, startPoint y: 471, endPoint x: 281, endPoint y: 457, distance: 136.7
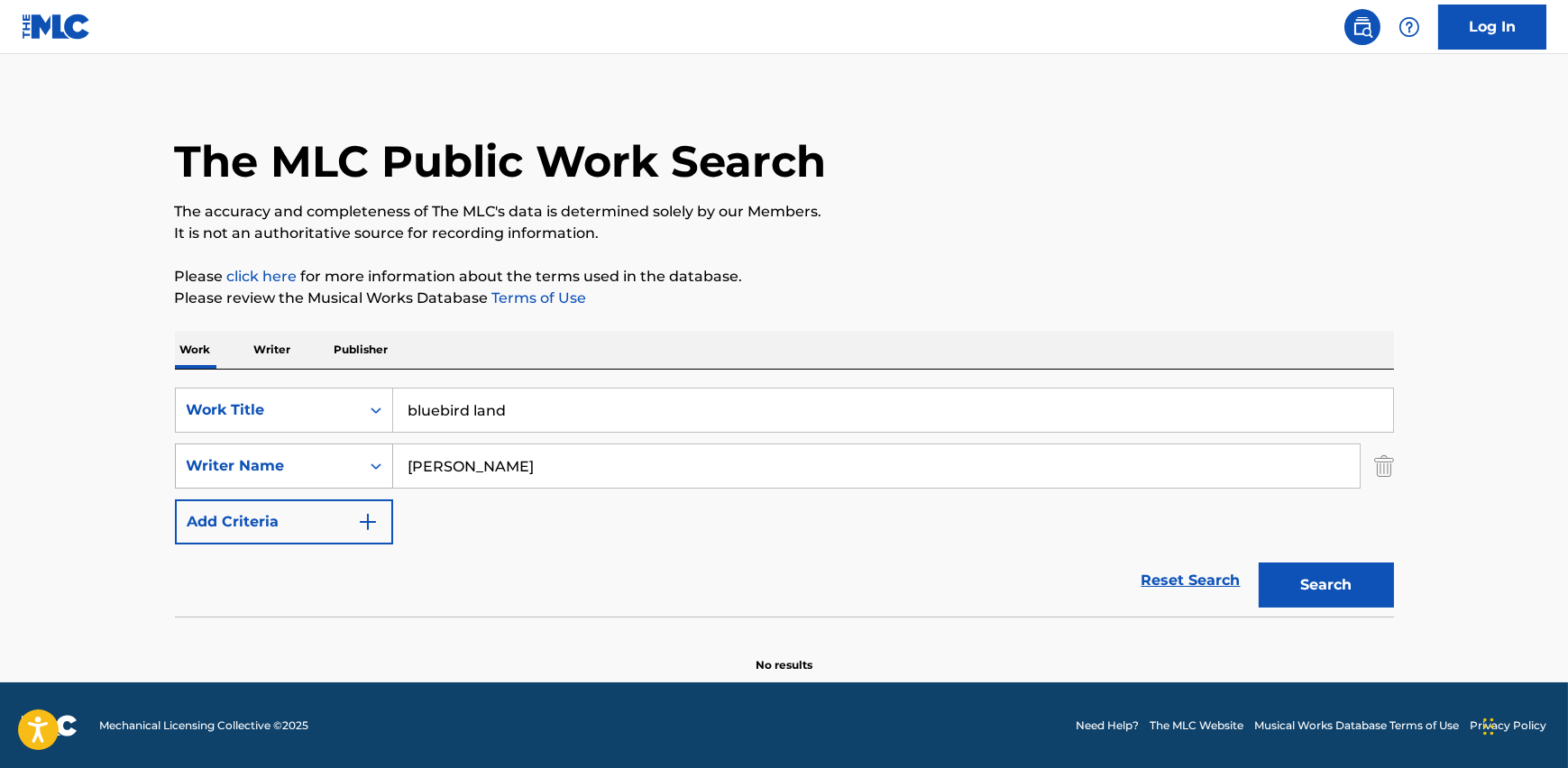
click at [281, 457] on div "SearchWithCriteriade306476-e70e-44b1-a3b5-632ea9d3c2e8 Writer Name [PERSON_NAME]" at bounding box center [784, 466] width 1219 height 45
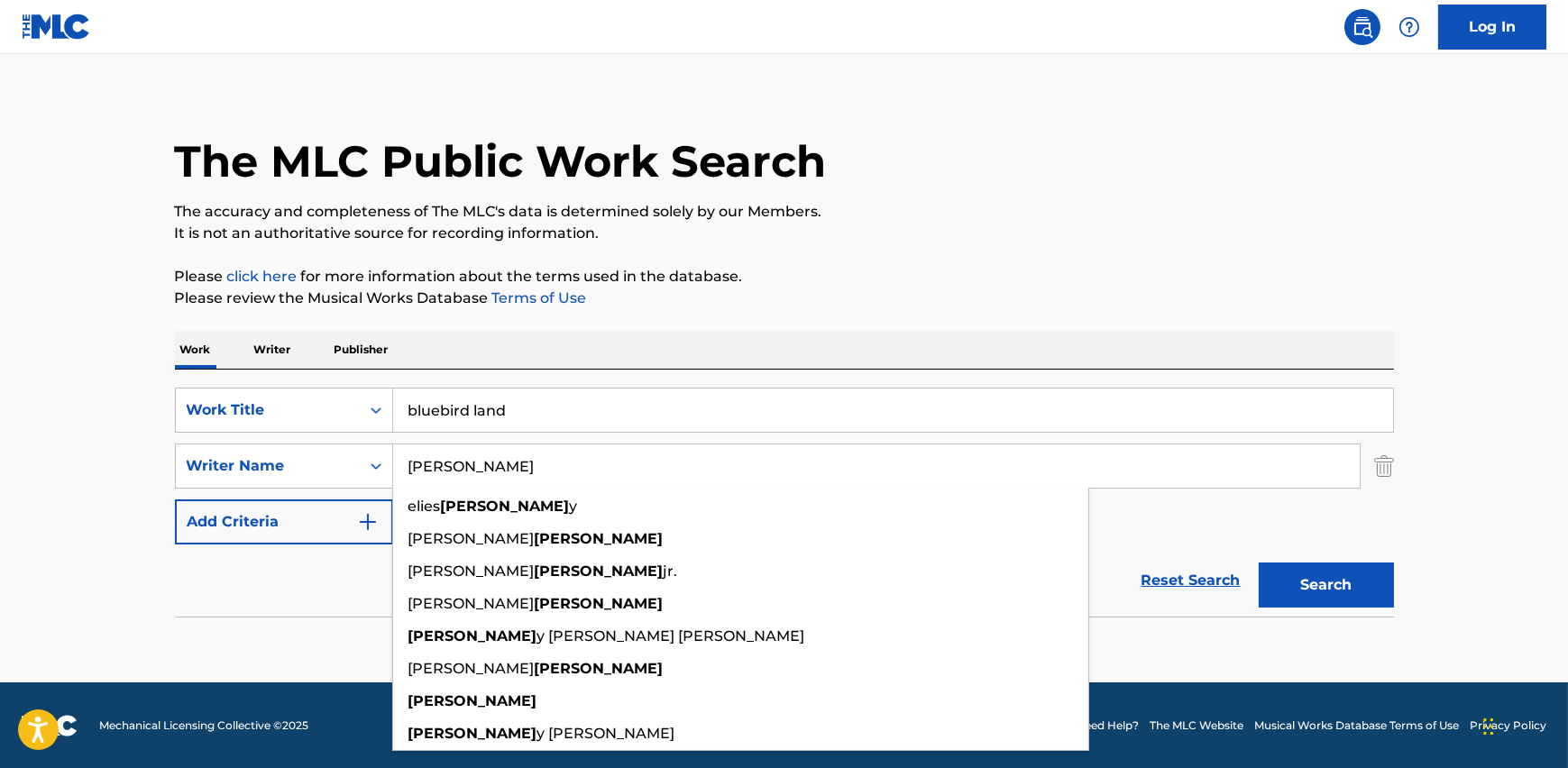
type input "[PERSON_NAME]"
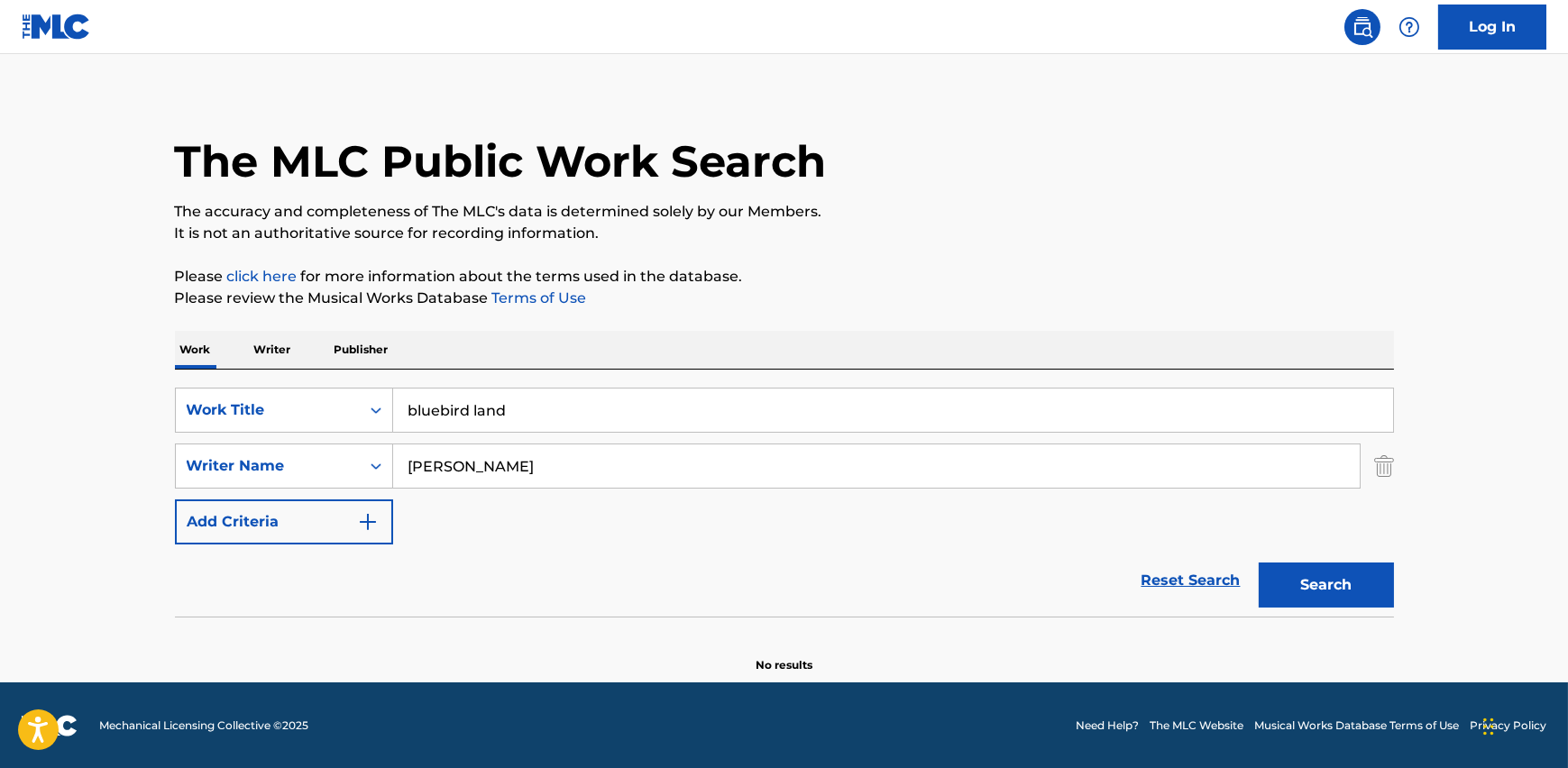
click at [1150, 296] on p "Please review the Musical Works Database Terms of Use" at bounding box center [784, 298] width 1219 height 21
click at [1317, 597] on button "Search" at bounding box center [1326, 585] width 135 height 45
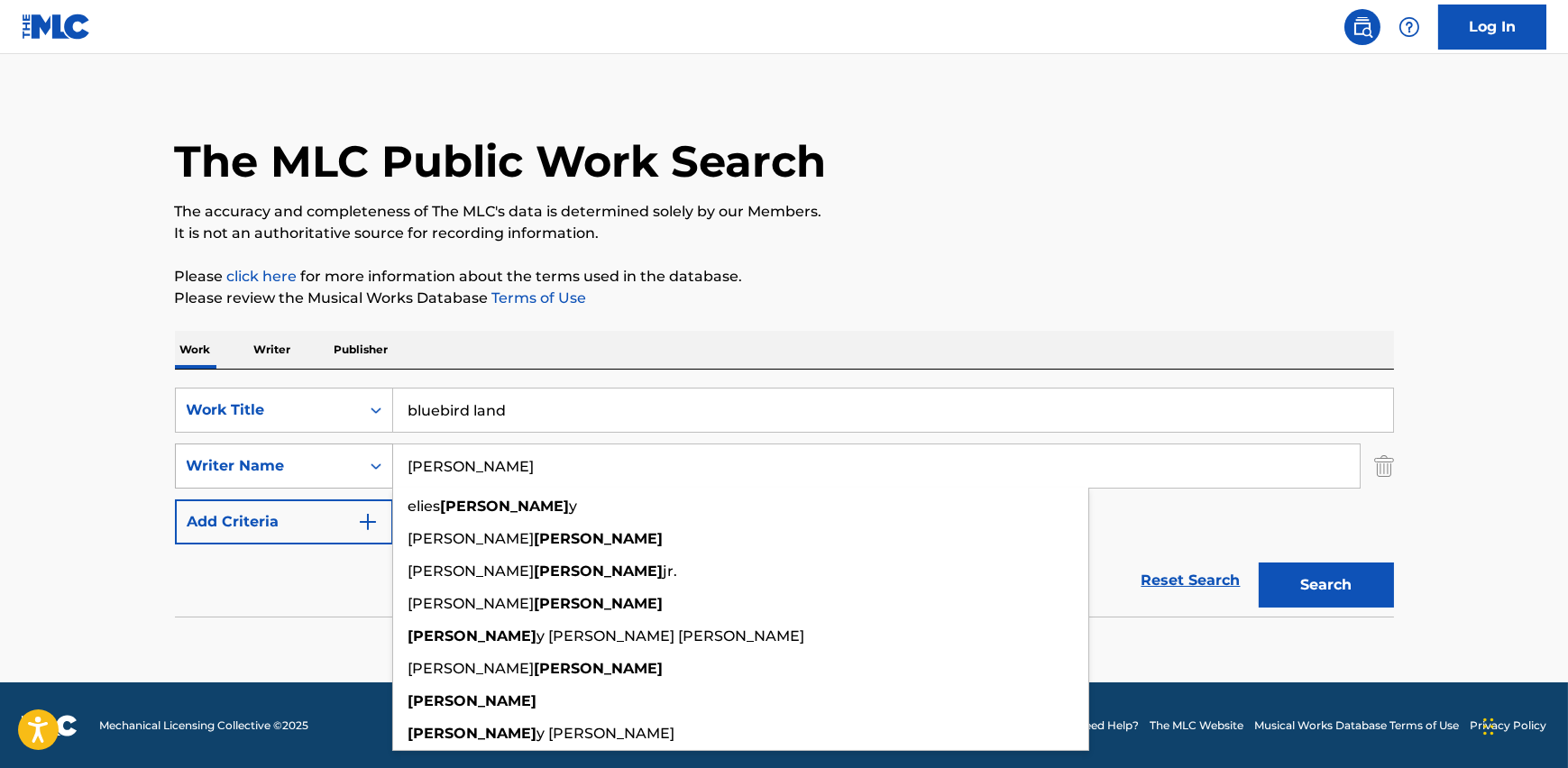
drag, startPoint x: 508, startPoint y: 463, endPoint x: 268, endPoint y: 451, distance: 240.3
click at [268, 451] on div "SearchWithCriteriade306476-e70e-44b1-a3b5-632ea9d3c2e8 Writer Name [PERSON_NAME…" at bounding box center [784, 466] width 1219 height 45
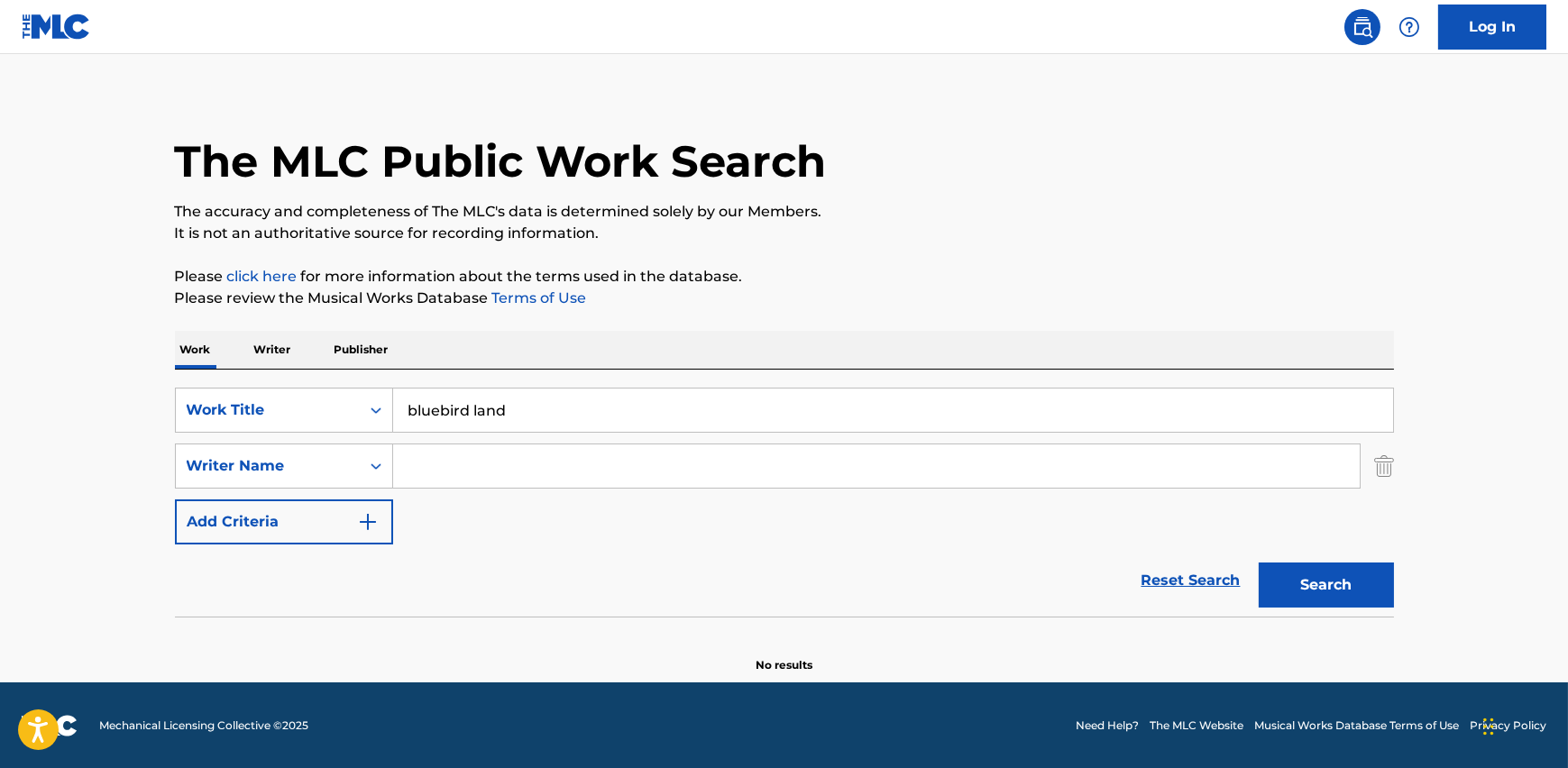
click at [1362, 584] on button "Search" at bounding box center [1326, 585] width 135 height 45
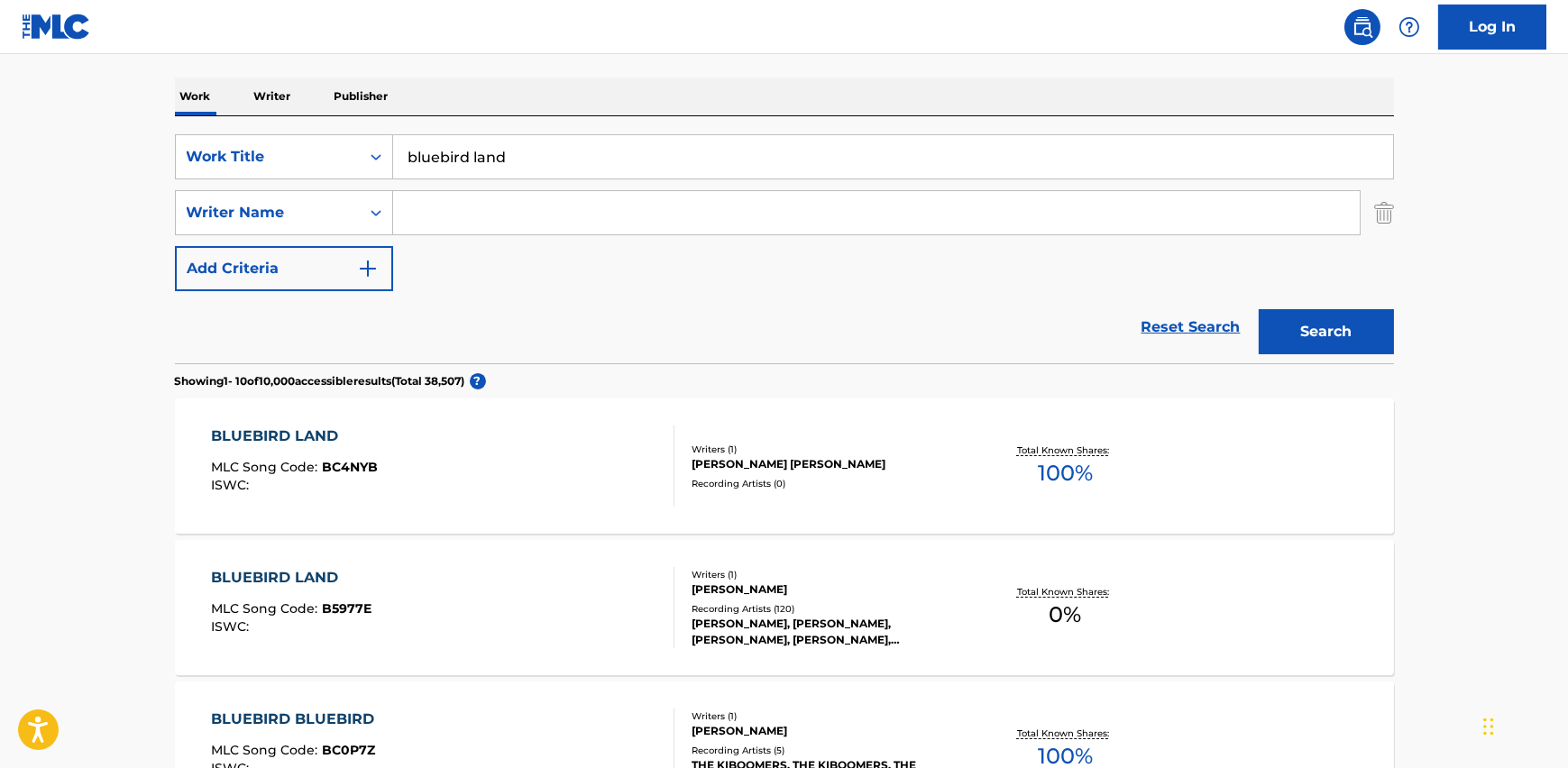
scroll to position [342, 0]
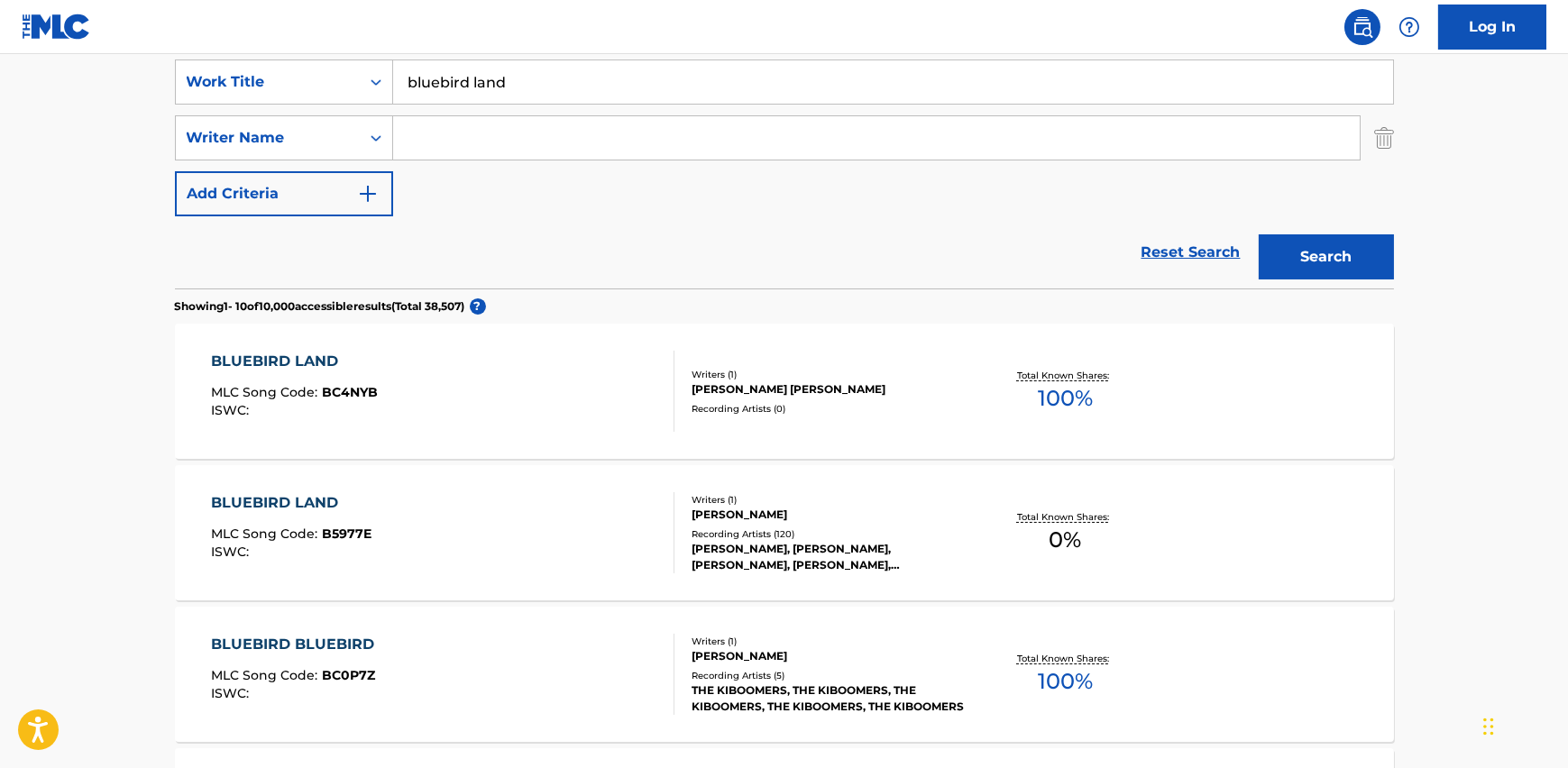
click at [897, 548] on div "[PERSON_NAME], [PERSON_NAME], [PERSON_NAME], [PERSON_NAME], [PERSON_NAME], [PER…" at bounding box center [828, 557] width 272 height 32
